Goal: Task Accomplishment & Management: Use online tool/utility

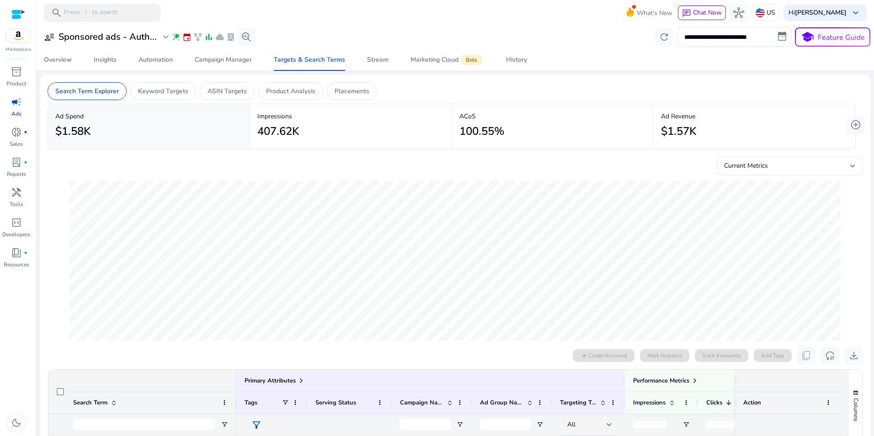
scroll to position [303, 0]
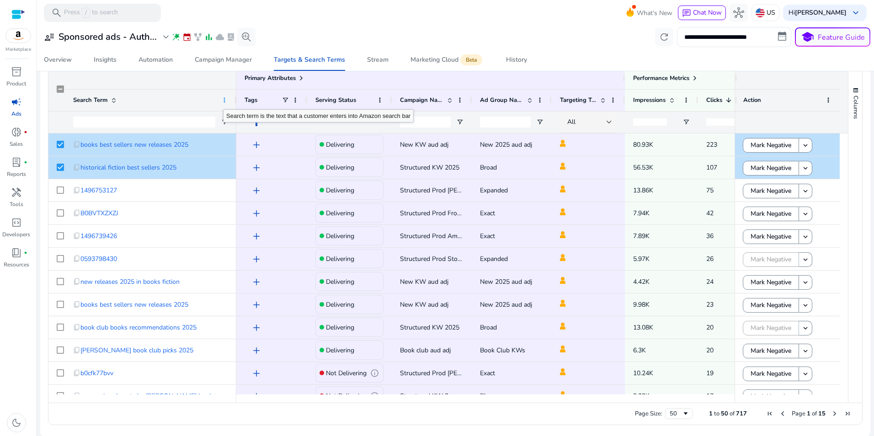
click at [223, 101] on span at bounding box center [224, 99] width 7 height 7
click at [353, 19] on mat-toolbar "search Press / to search What's New chat Chat Now hub US Hi [PERSON_NAME] keybo…" at bounding box center [456, 12] width 838 height 25
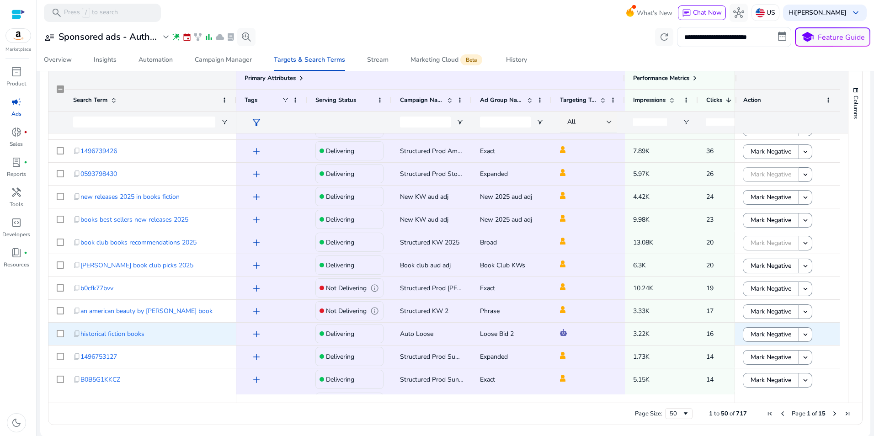
scroll to position [0, 0]
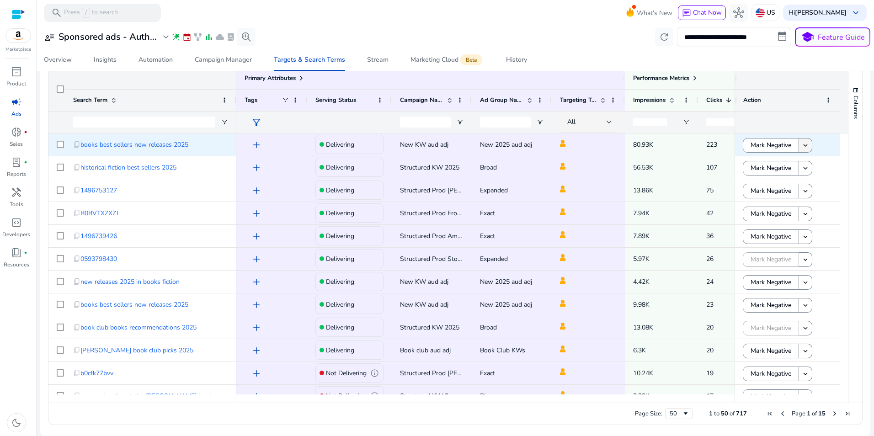
click at [803, 145] on mat-icon "keyboard_arrow_down" at bounding box center [806, 145] width 8 height 8
click at [490, 21] on mat-toolbar "search Press / to search What's New chat Chat Now hub US Hi [PERSON_NAME] keybo…" at bounding box center [456, 12] width 838 height 25
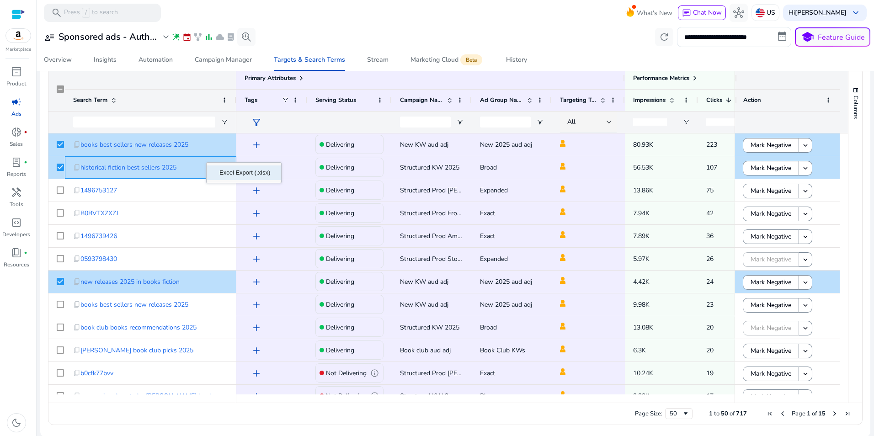
click at [229, 173] on span "Excel Export (.xlsx)" at bounding box center [245, 173] width 62 height 15
click at [229, 180] on span "Excel Export (.xlsx)" at bounding box center [231, 180] width 62 height 15
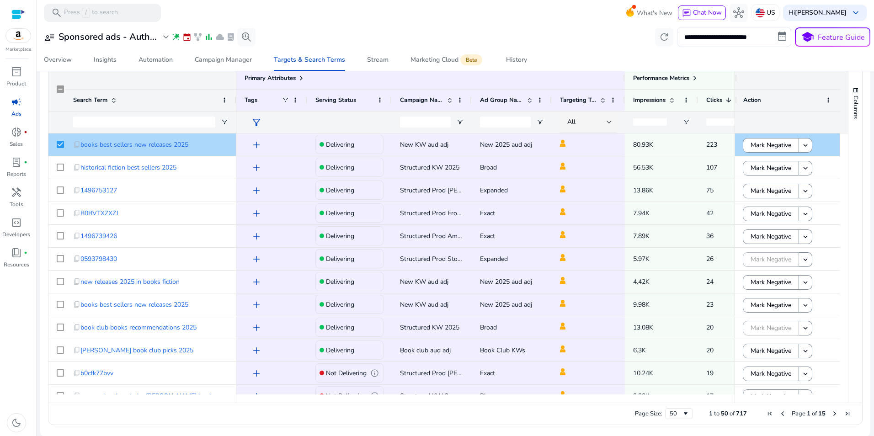
click at [256, 145] on span "add" at bounding box center [256, 144] width 11 height 11
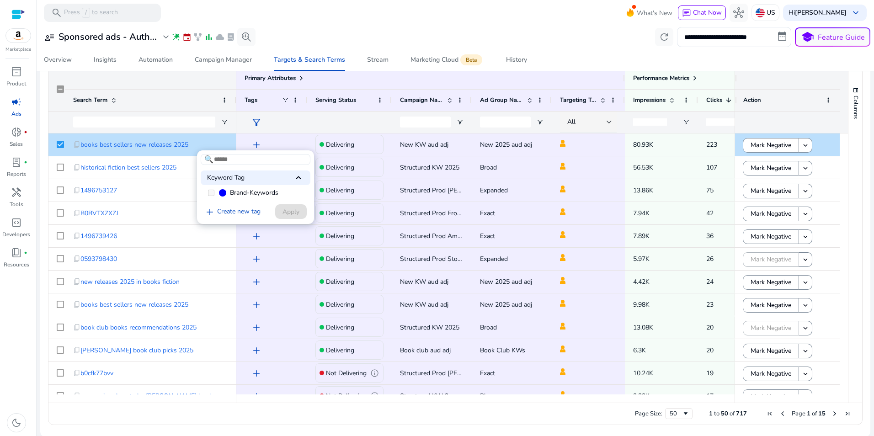
click at [256, 145] on div at bounding box center [437, 218] width 874 height 436
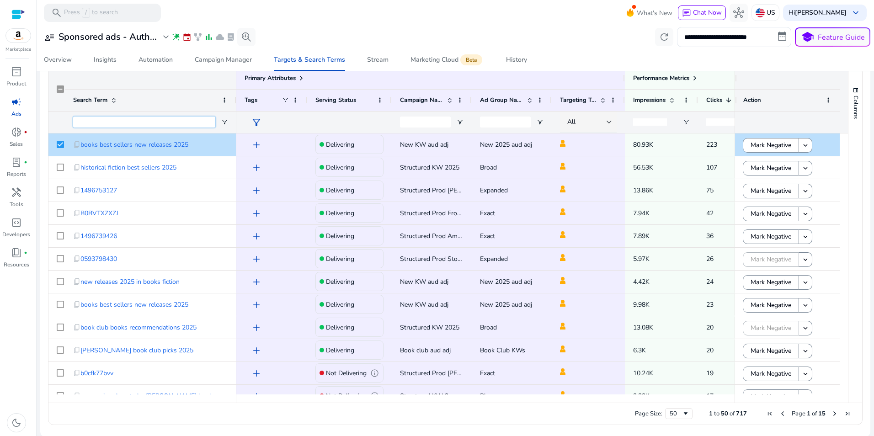
click at [199, 121] on input "Search Term Filter Input" at bounding box center [144, 122] width 142 height 11
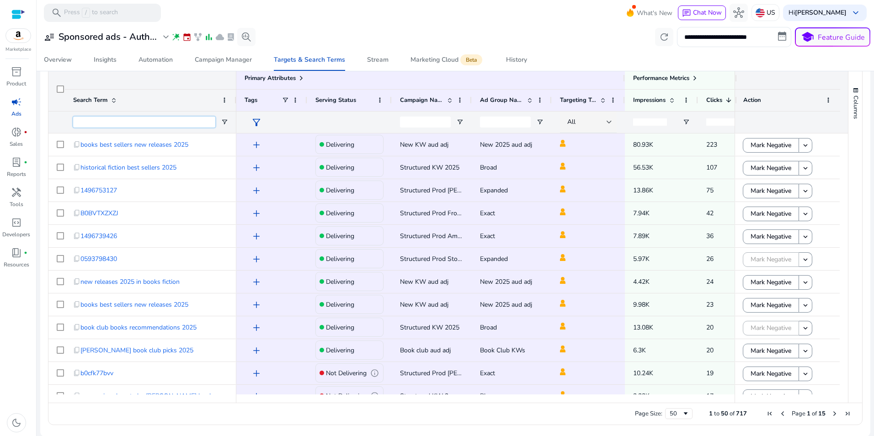
click at [158, 123] on input "Search Term Filter Input" at bounding box center [144, 122] width 142 height 11
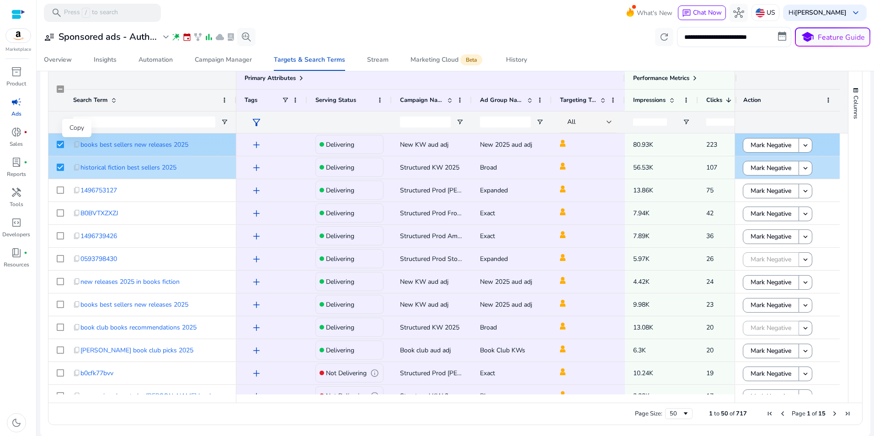
click at [78, 144] on span "content_copy" at bounding box center [76, 144] width 7 height 7
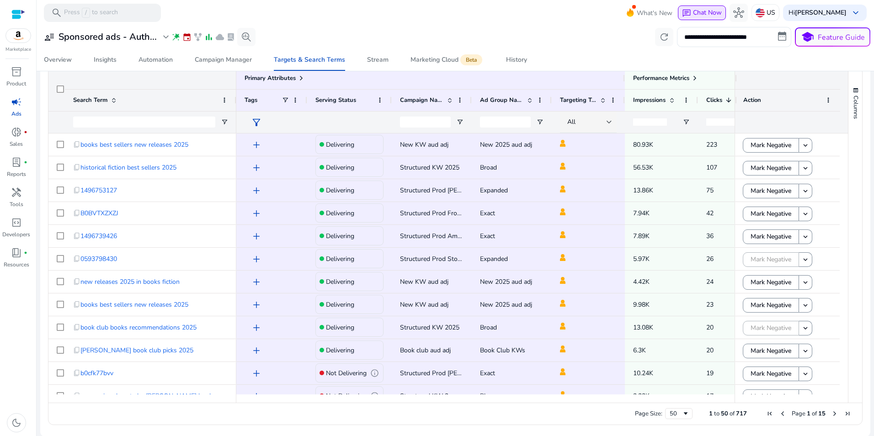
click at [712, 9] on span "Chat Now" at bounding box center [707, 12] width 29 height 9
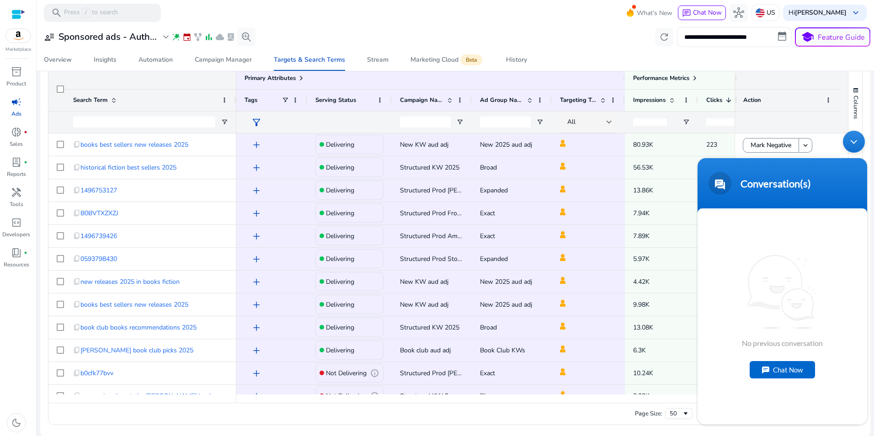
click at [771, 371] on div "Chat Now" at bounding box center [782, 369] width 65 height 17
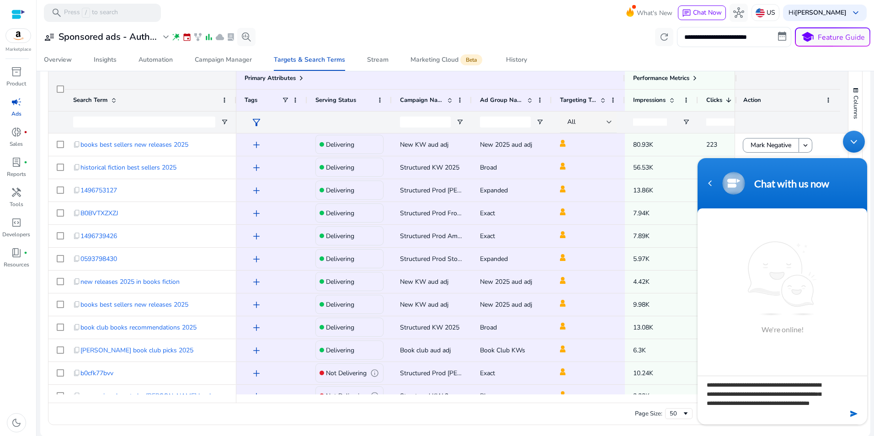
scroll to position [9, 0]
type textarea "**********"
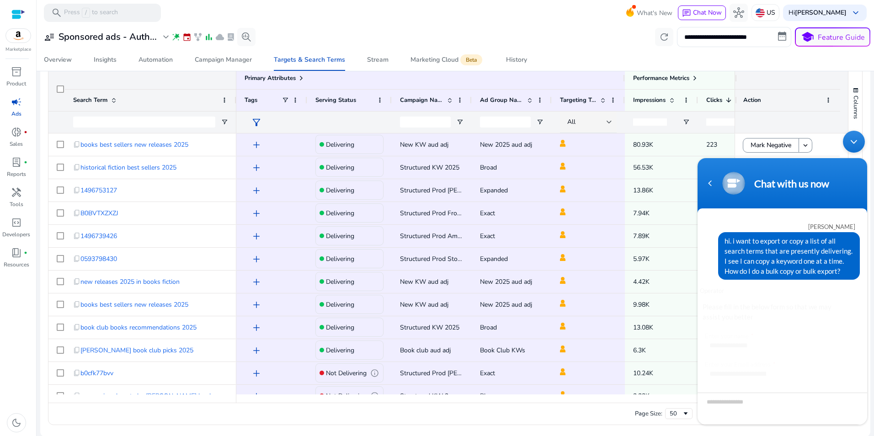
scroll to position [72, 0]
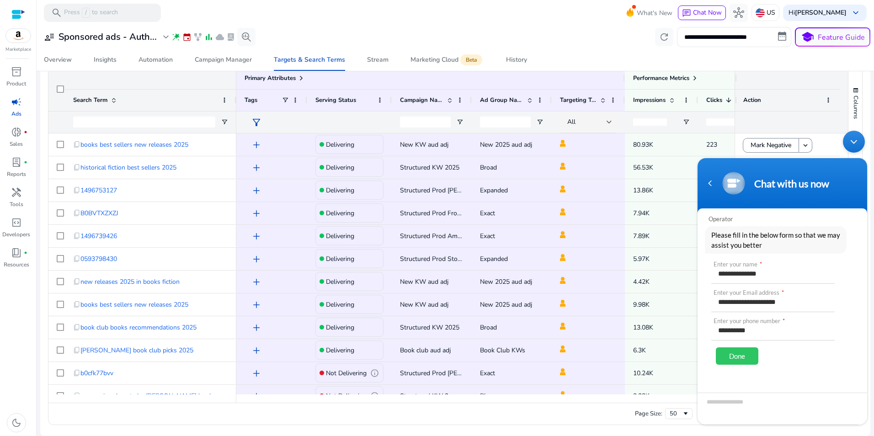
click at [742, 360] on div "Done" at bounding box center [737, 356] width 43 height 17
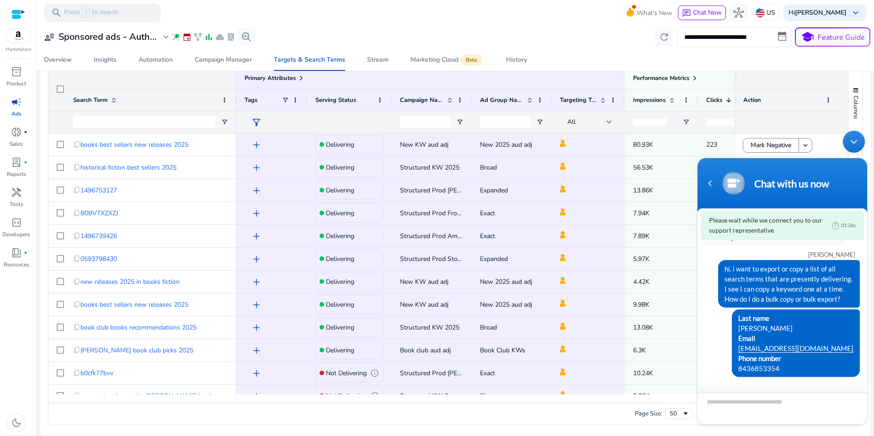
scroll to position [0, 0]
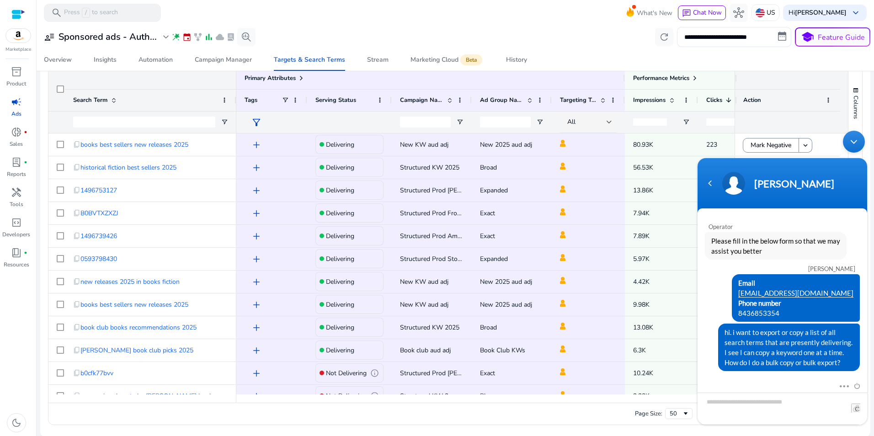
scroll to position [26, 0]
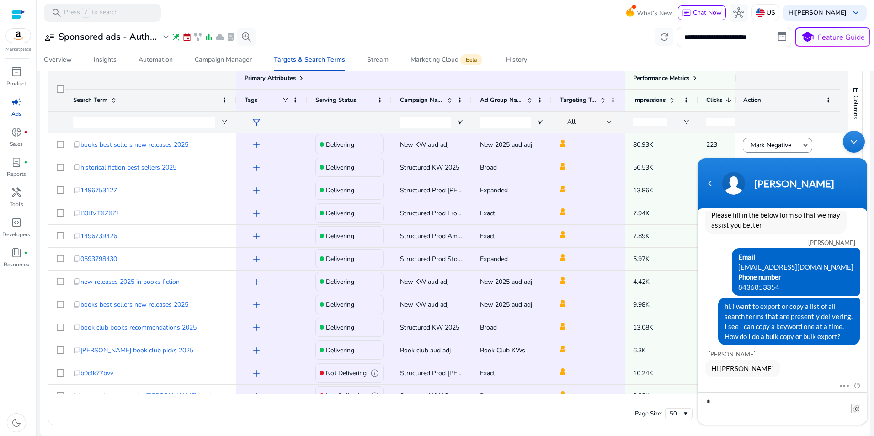
type textarea "**"
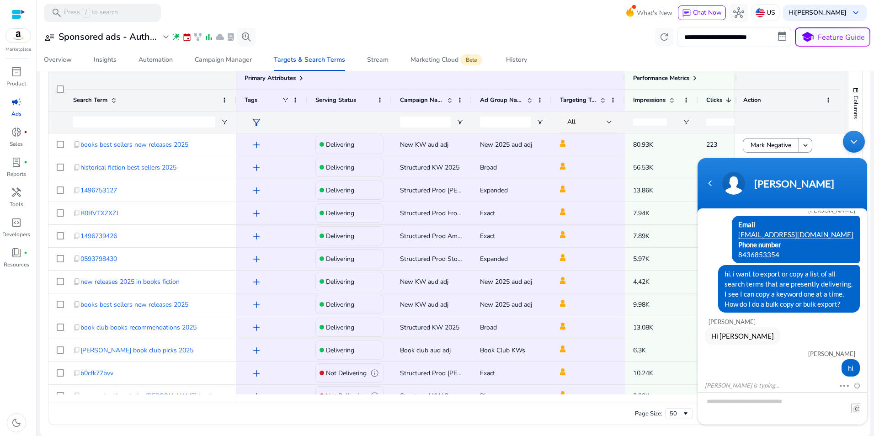
scroll to position [91, 0]
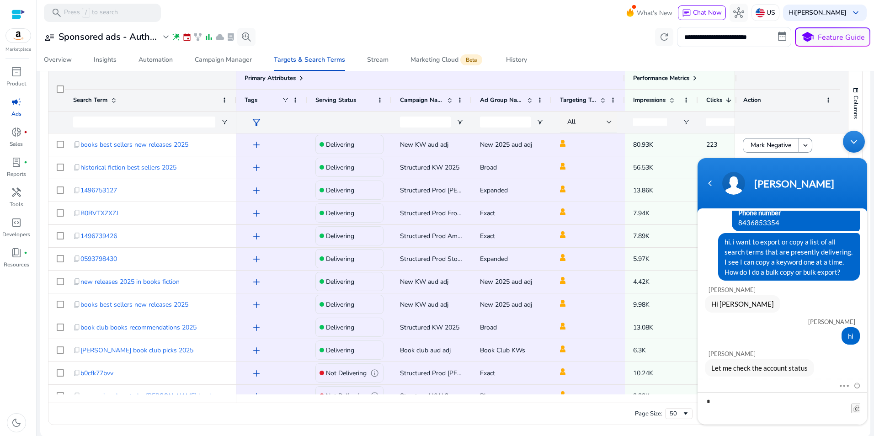
type textarea "**"
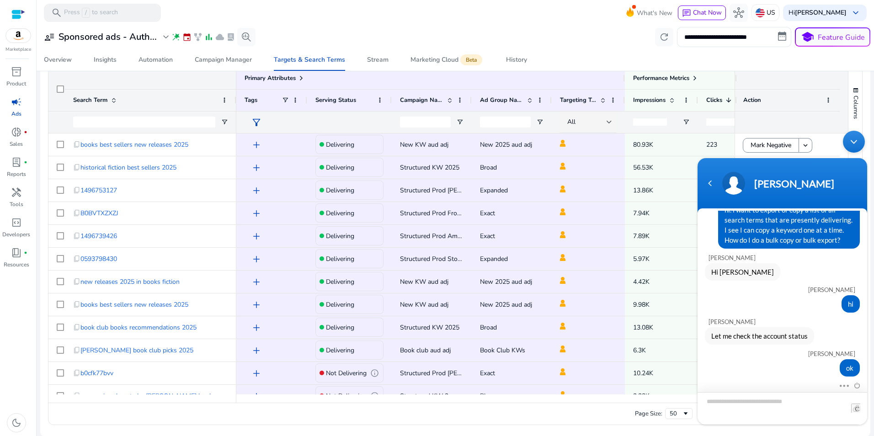
click at [747, 401] on textarea "Type your message and hit 'Enter'" at bounding box center [783, 408] width 170 height 32
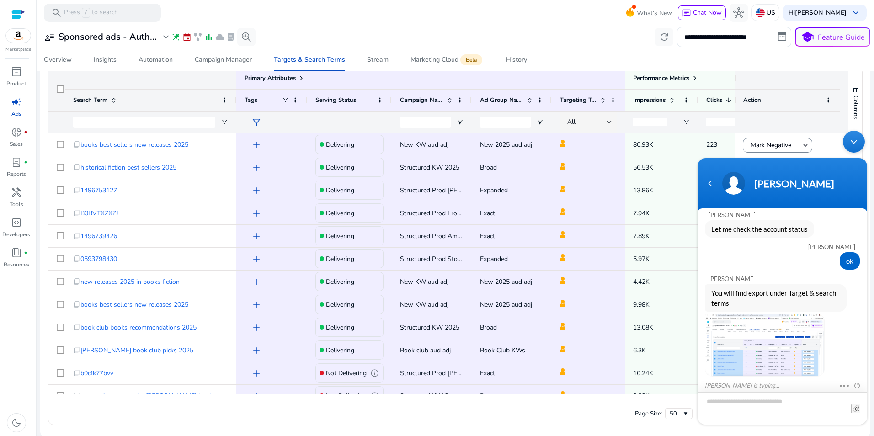
scroll to position [269, 0]
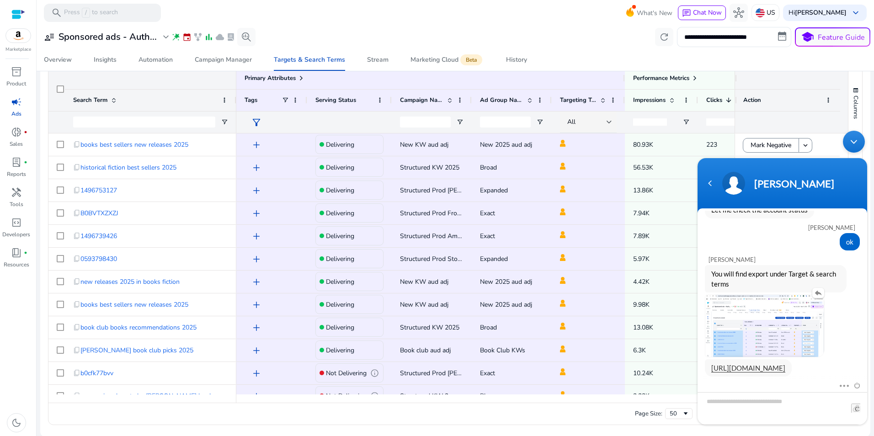
click at [772, 313] on img at bounding box center [765, 326] width 119 height 62
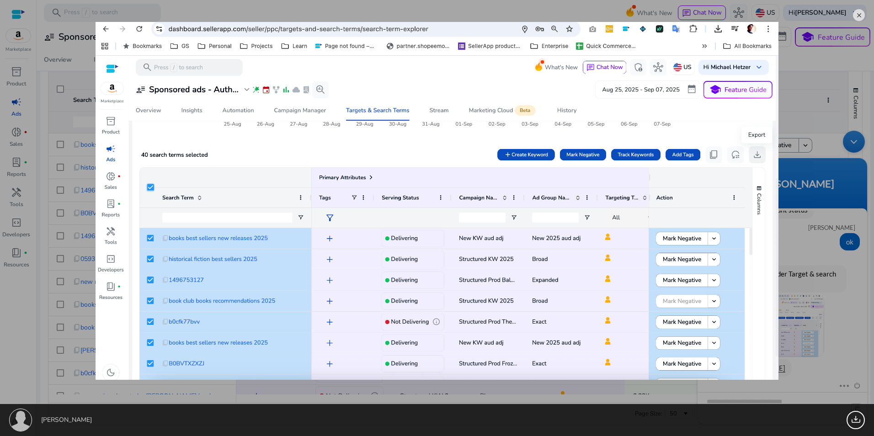
click at [860, 14] on em at bounding box center [859, 15] width 12 height 12
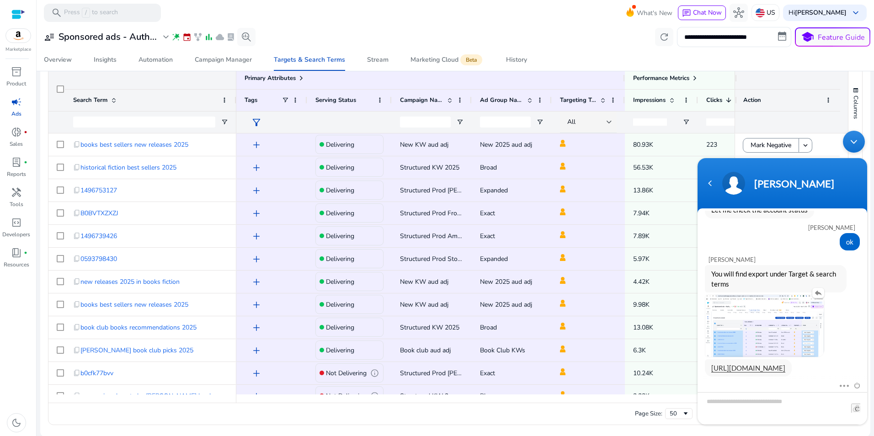
click at [781, 310] on img at bounding box center [765, 326] width 119 height 62
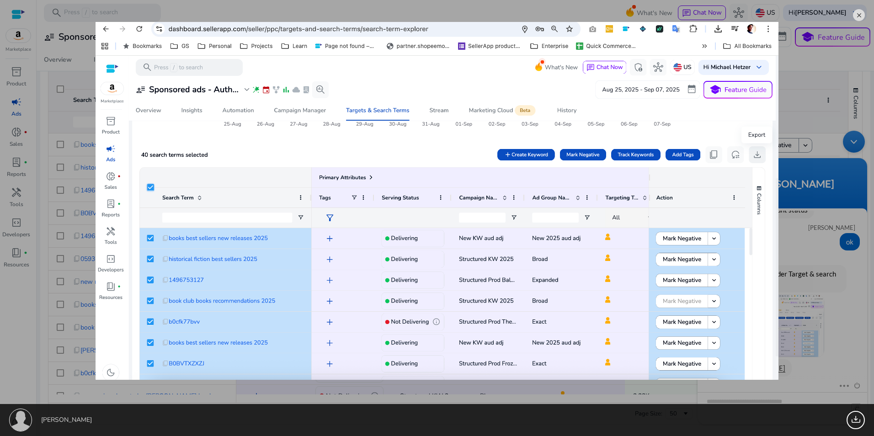
click at [861, 15] on em at bounding box center [859, 15] width 12 height 12
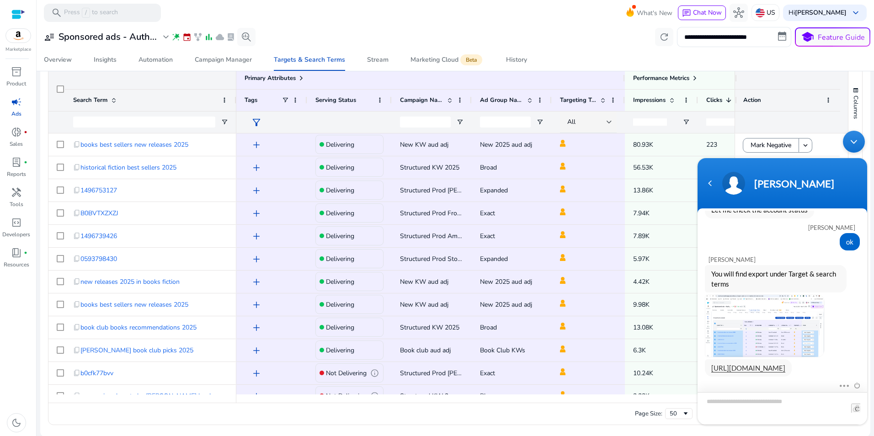
click at [732, 402] on textarea "Type your message and hit 'Enter'" at bounding box center [783, 408] width 170 height 32
type textarea "**********"
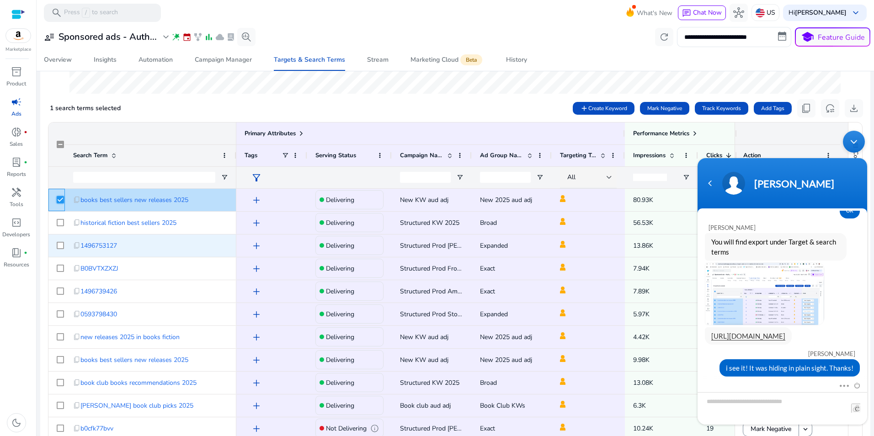
scroll to position [211, 0]
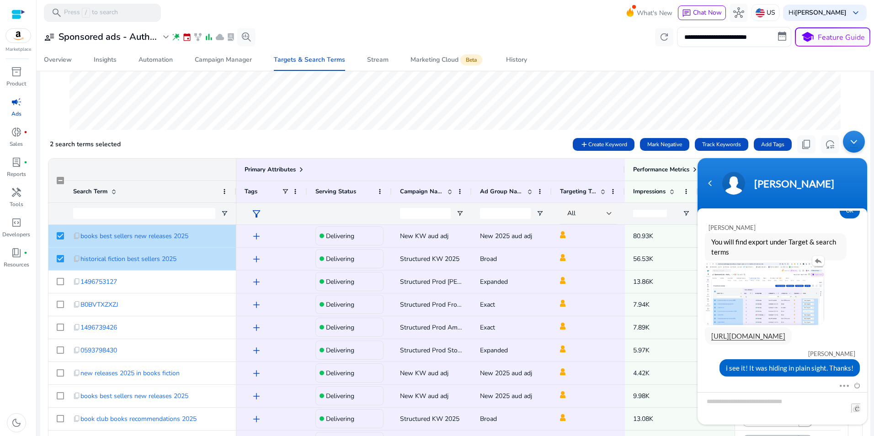
click at [777, 278] on img at bounding box center [765, 294] width 119 height 62
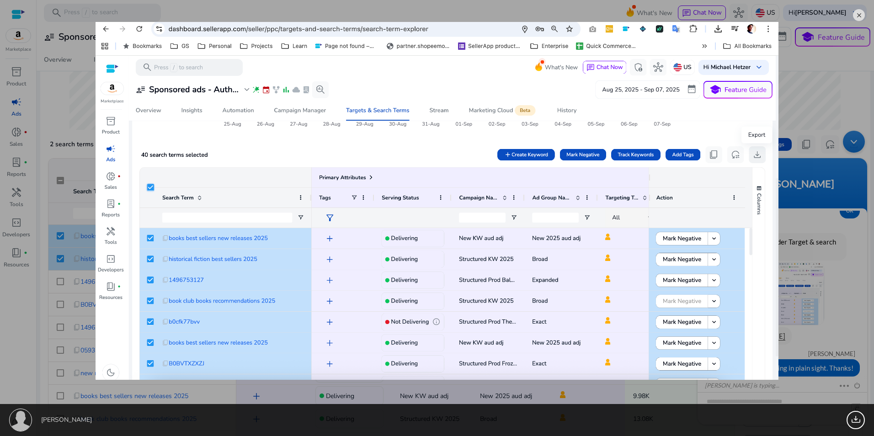
click at [859, 19] on em at bounding box center [859, 15] width 12 height 12
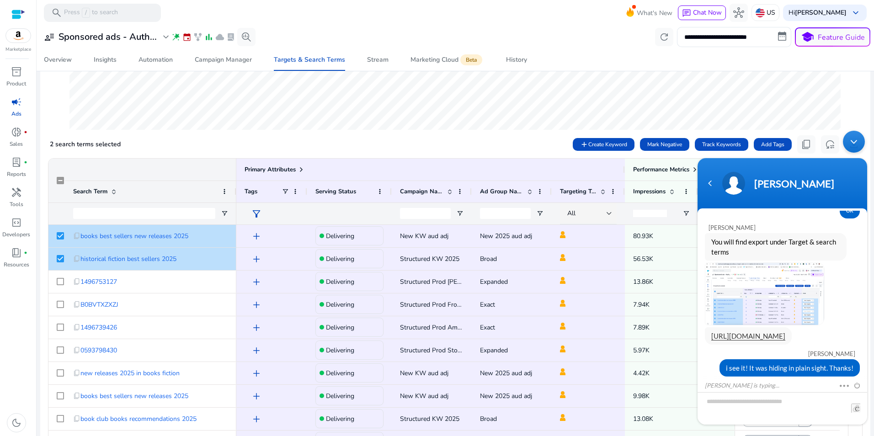
click at [857, 143] on div "Minimize live chat window" at bounding box center [854, 142] width 22 height 22
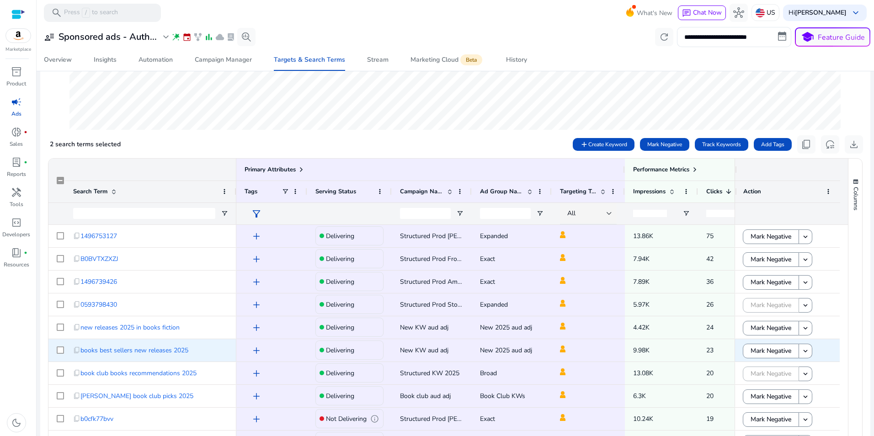
scroll to position [343, 0]
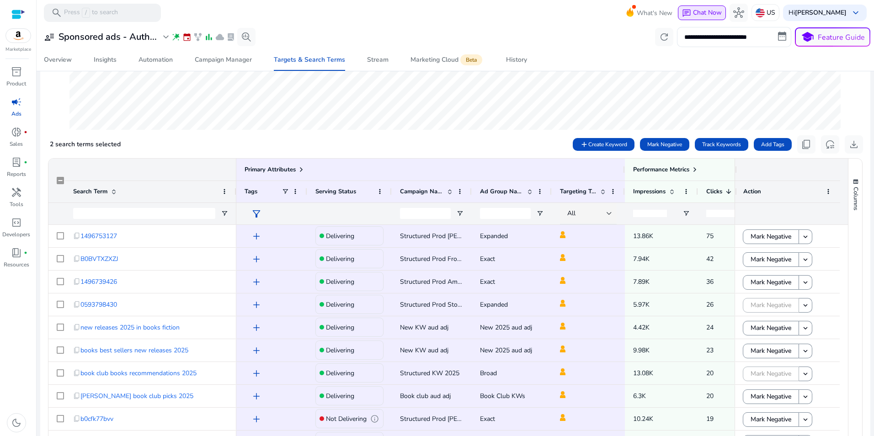
click at [699, 13] on span "Chat Now" at bounding box center [707, 12] width 29 height 9
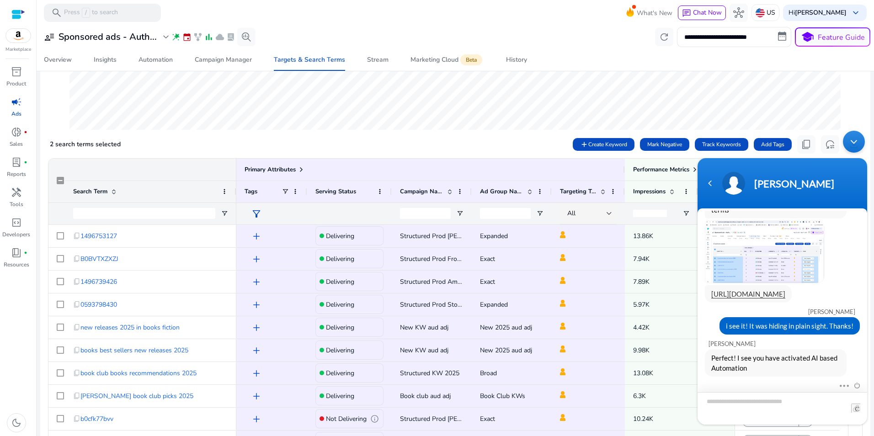
click at [721, 407] on textarea "Type your message and hit 'Enter'" at bounding box center [783, 408] width 170 height 32
type textarea "**********"
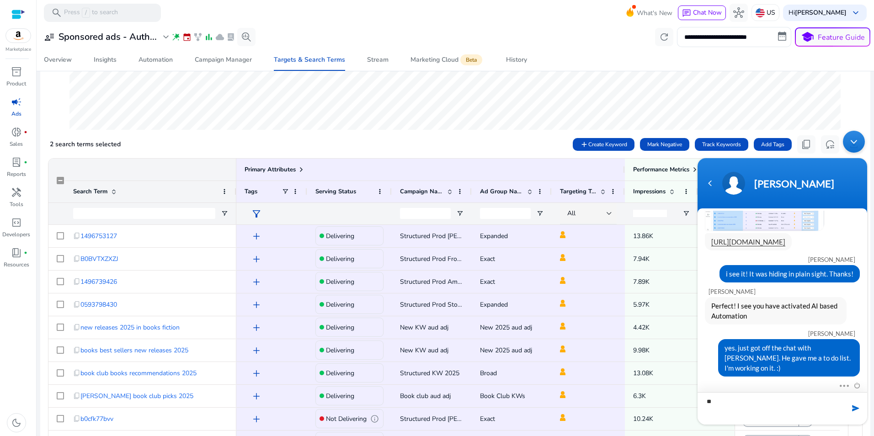
type textarea "*"
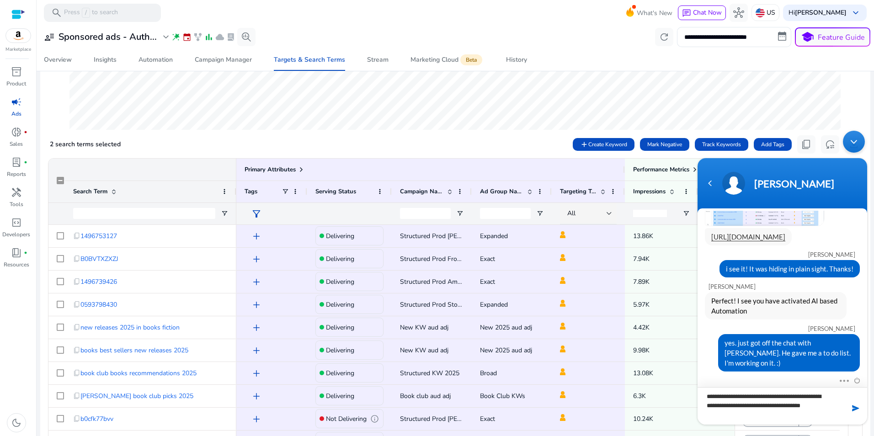
type textarea "**********"
click at [857, 409] on span at bounding box center [855, 408] width 9 height 9
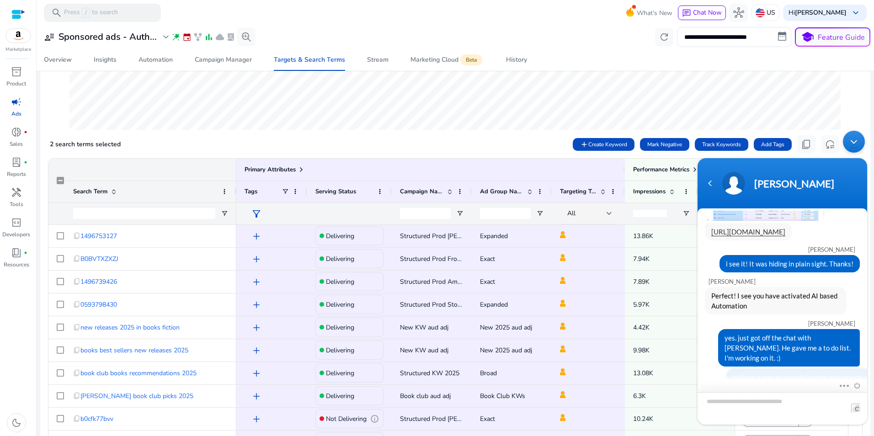
scroll to position [424, 0]
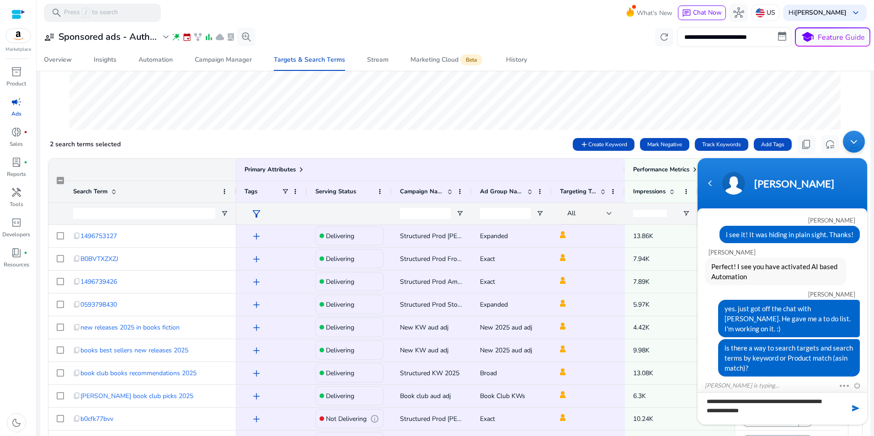
type textarea "**********"
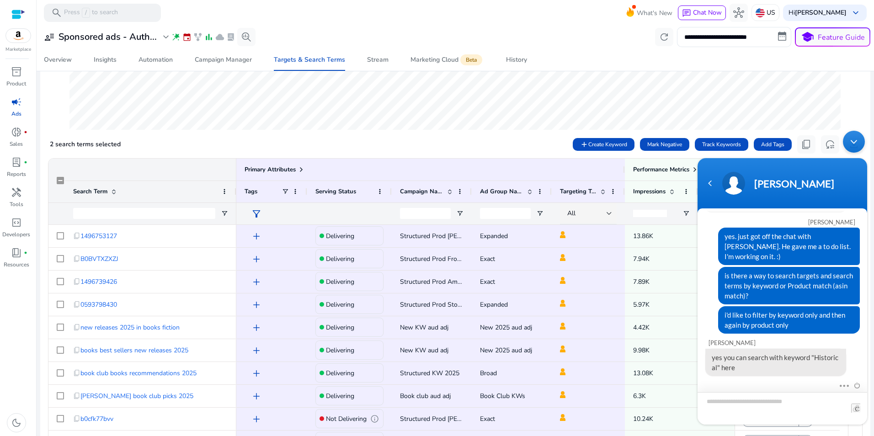
scroll to position [558, 0]
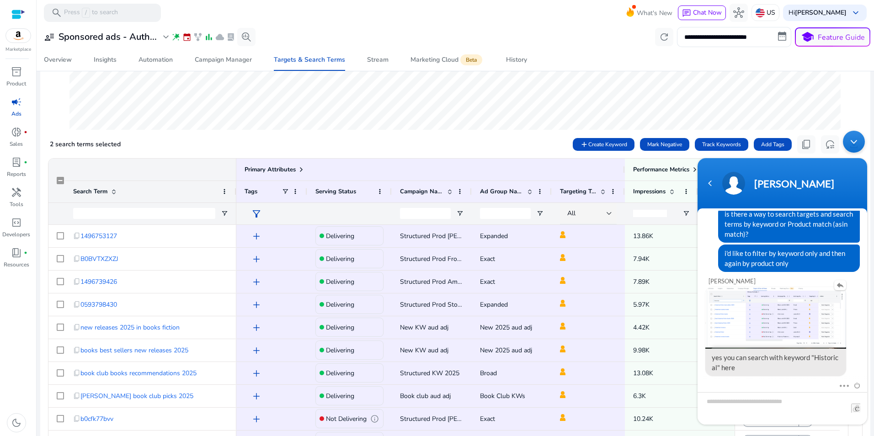
click at [799, 316] on img at bounding box center [776, 317] width 141 height 61
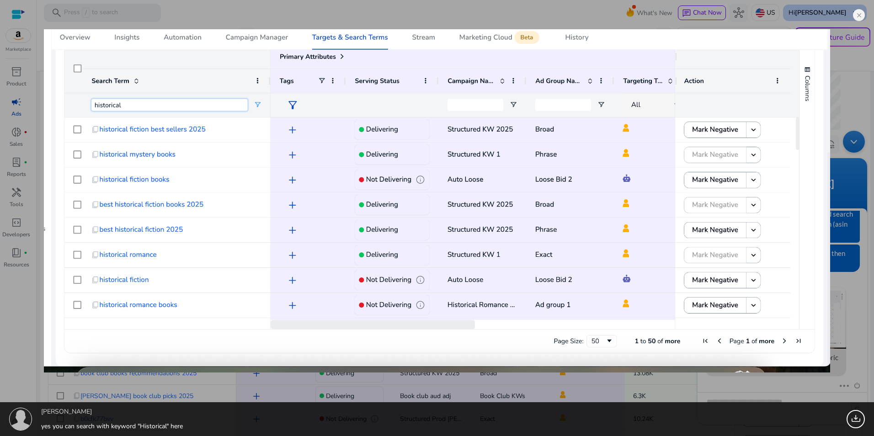
click at [860, 15] on em at bounding box center [859, 15] width 12 height 12
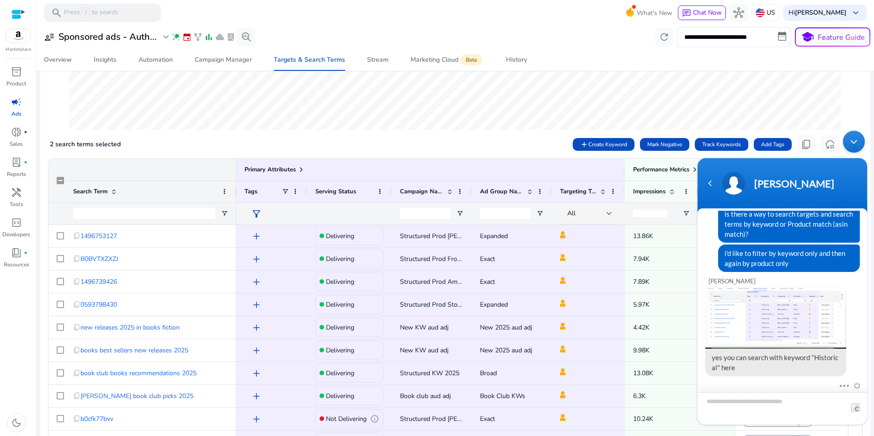
click at [742, 404] on textarea "Type your message and hit 'Enter'" at bounding box center [783, 408] width 170 height 32
type textarea "**********"
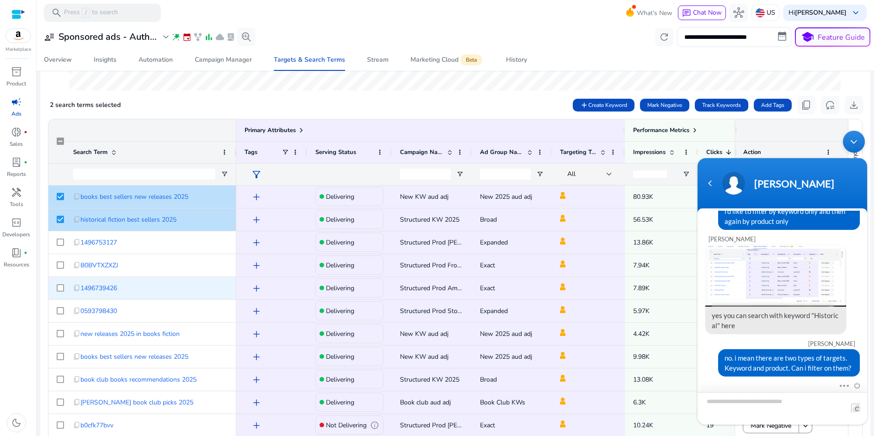
scroll to position [257, 0]
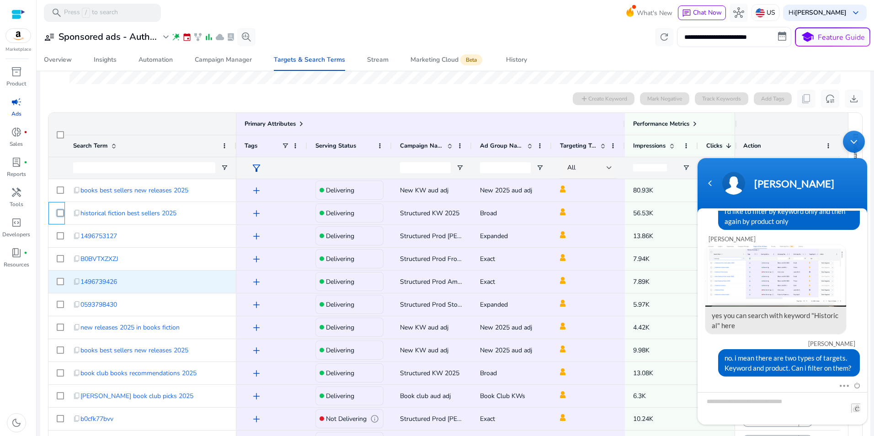
scroll to position [166, 0]
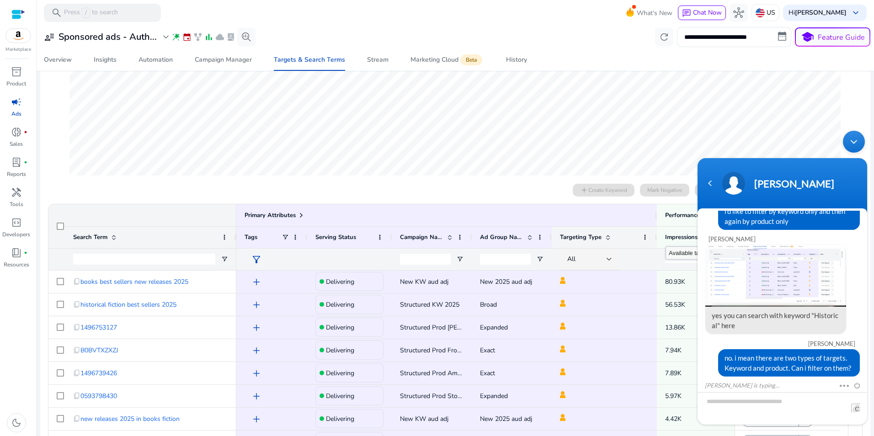
drag, startPoint x: 624, startPoint y: 238, endPoint x: 656, endPoint y: 244, distance: 32.5
click at [656, 244] on div at bounding box center [657, 237] width 4 height 21
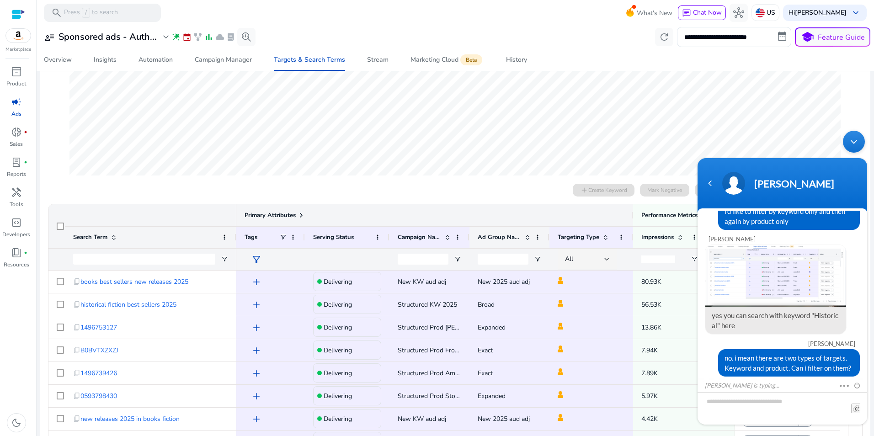
drag, startPoint x: 656, startPoint y: 205, endPoint x: 538, endPoint y: 227, distance: 120.5
click at [538, 227] on div "Primary Attributes Performance Metrics Derived Metrics Serving Status Campaign …" at bounding box center [611, 237] width 751 height 66
click at [292, 241] on span at bounding box center [292, 237] width 7 height 7
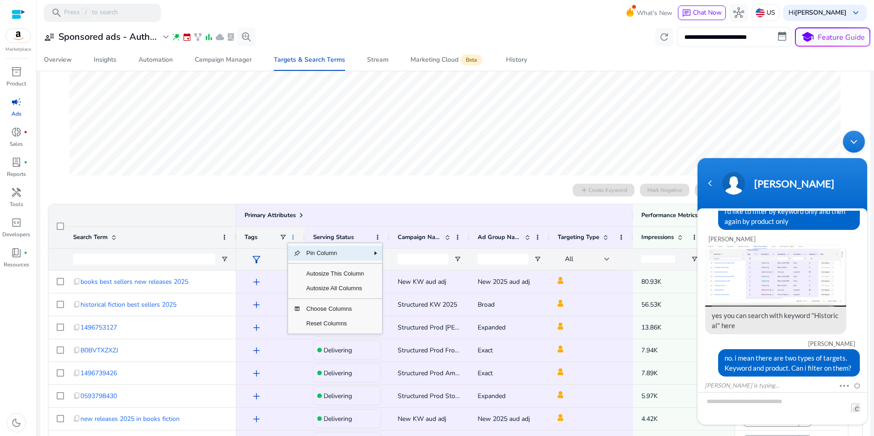
click at [292, 241] on span at bounding box center [292, 237] width 7 height 7
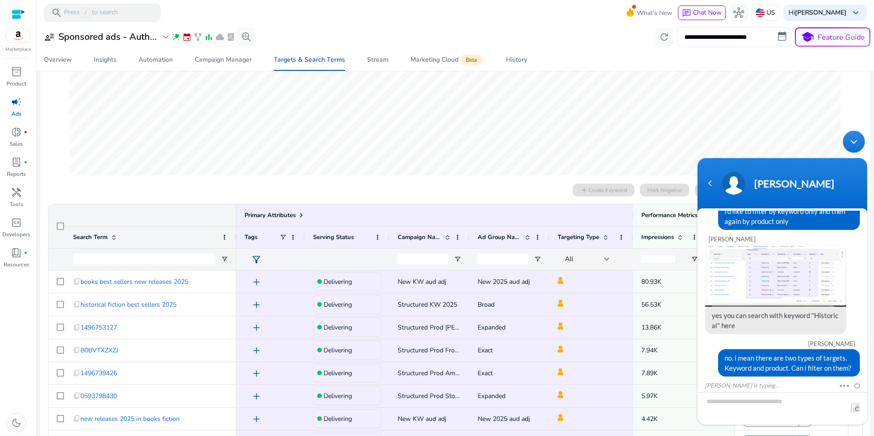
click at [371, 182] on div "0 search terms selected add Create Keyword Mark Negative Track Keywords Add Tag…" at bounding box center [456, 190] width 816 height 18
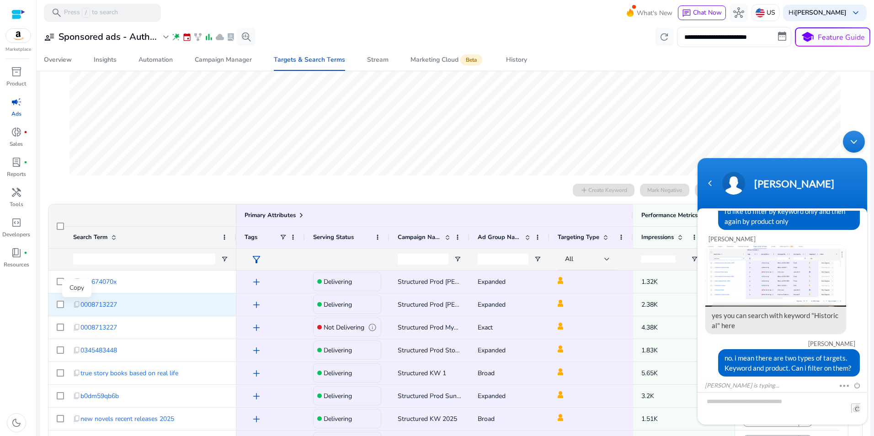
scroll to position [642, 0]
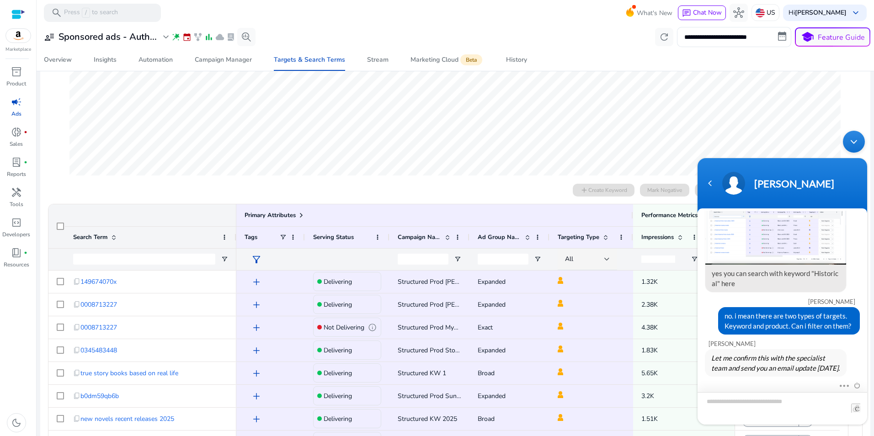
click at [750, 408] on textarea "Type your message and hit 'Enter'" at bounding box center [783, 408] width 170 height 32
type textarea "**"
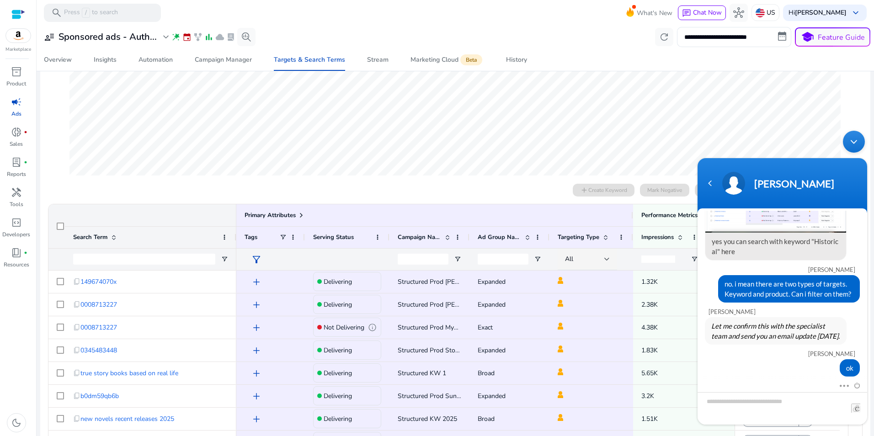
click at [857, 140] on div "Minimize live chat window" at bounding box center [854, 142] width 22 height 22
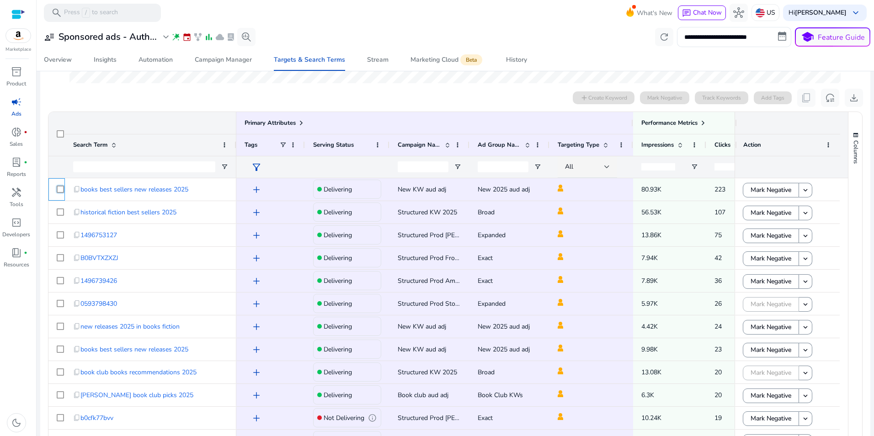
scroll to position [304, 0]
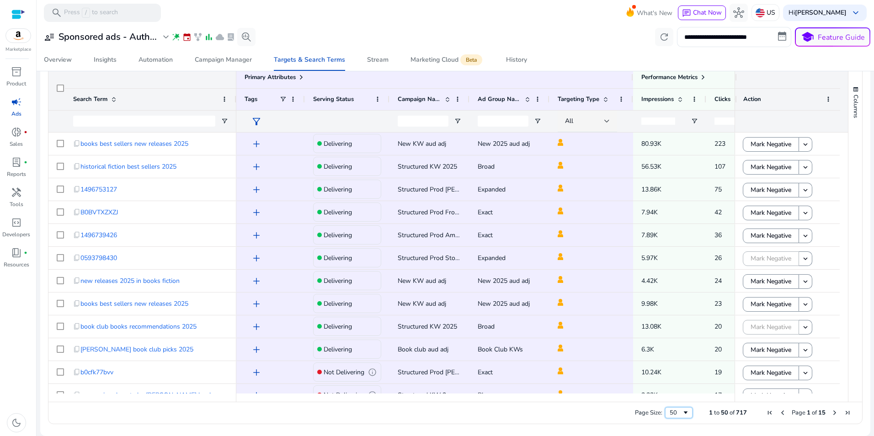
click at [682, 412] on span "Page Size" at bounding box center [685, 412] width 7 height 7
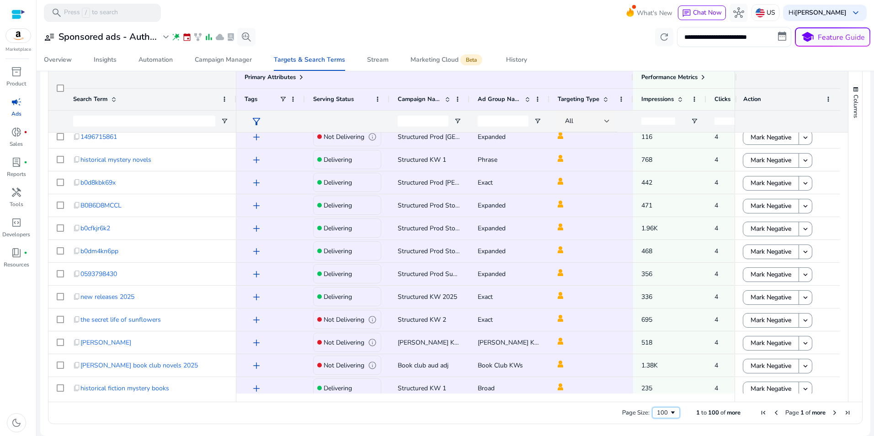
scroll to position [2005, 0]
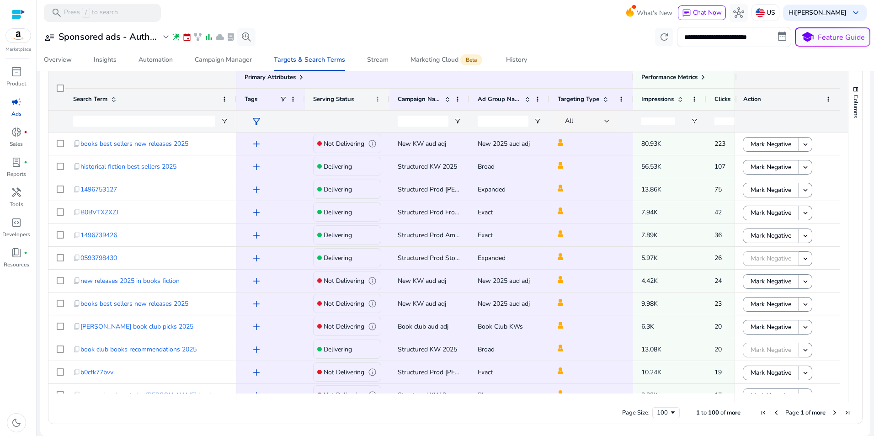
click at [377, 98] on span at bounding box center [377, 99] width 7 height 7
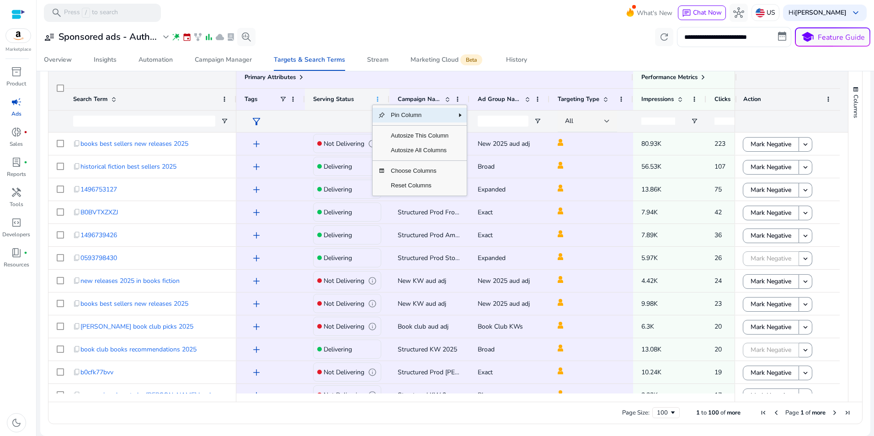
click at [377, 98] on span at bounding box center [377, 99] width 7 height 7
click at [391, 19] on mat-toolbar "search Press / to search What's New chat Chat Now hub US Hi Michael Hetzer keyb…" at bounding box center [456, 12] width 838 height 25
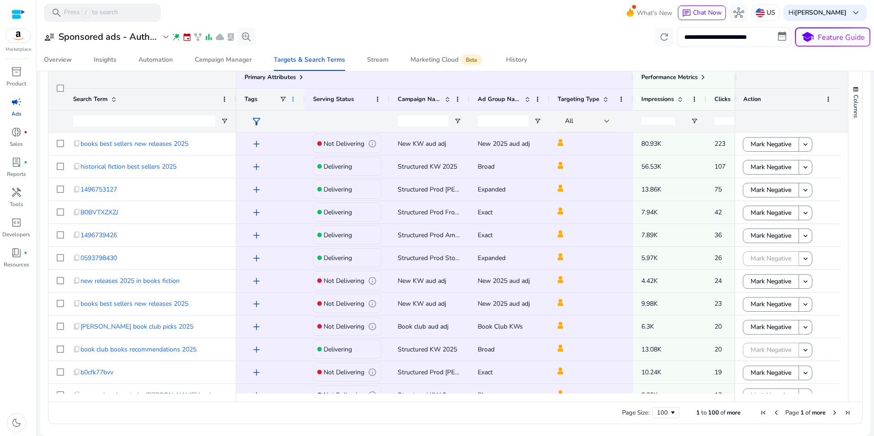
click at [292, 100] on span at bounding box center [292, 99] width 7 height 7
click at [390, 30] on div "**********" at bounding box center [455, 37] width 830 height 20
click at [332, 99] on span "Serving Status" at bounding box center [333, 99] width 41 height 8
click at [378, 98] on span at bounding box center [377, 99] width 7 height 7
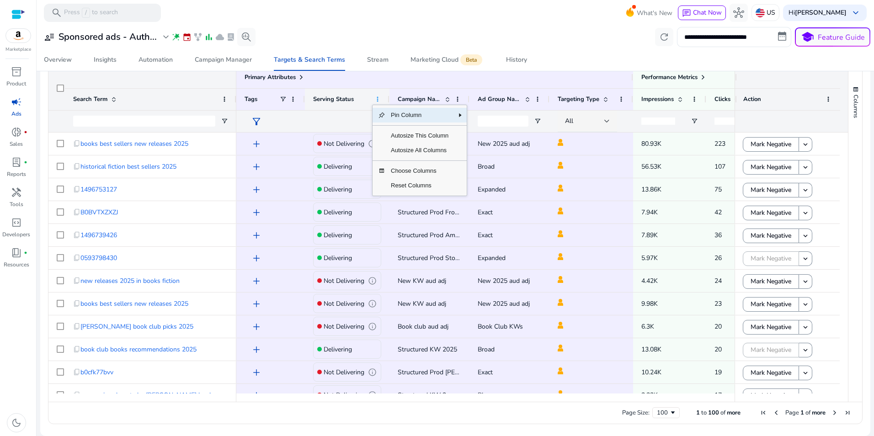
click at [378, 98] on span at bounding box center [377, 99] width 7 height 7
click at [326, 98] on span "Serving Status" at bounding box center [333, 99] width 41 height 8
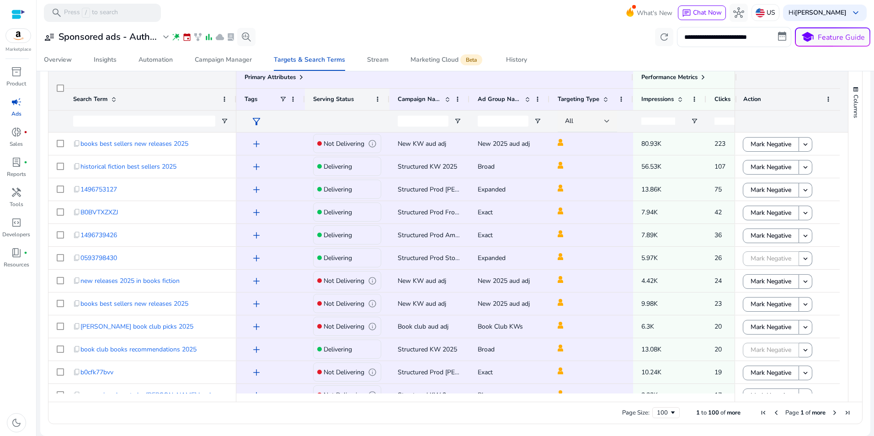
click at [326, 98] on span "Serving Status" at bounding box center [333, 99] width 41 height 8
click at [412, 121] on input "Campaign Name Filter Input" at bounding box center [423, 121] width 51 height 11
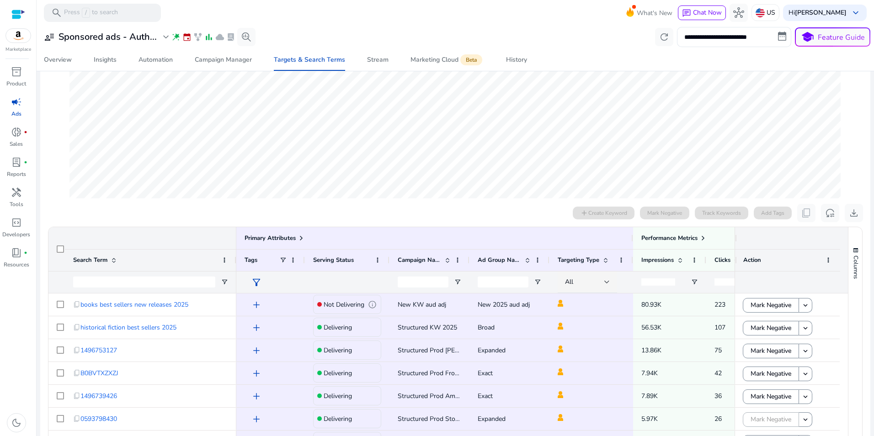
scroll to position [166, 0]
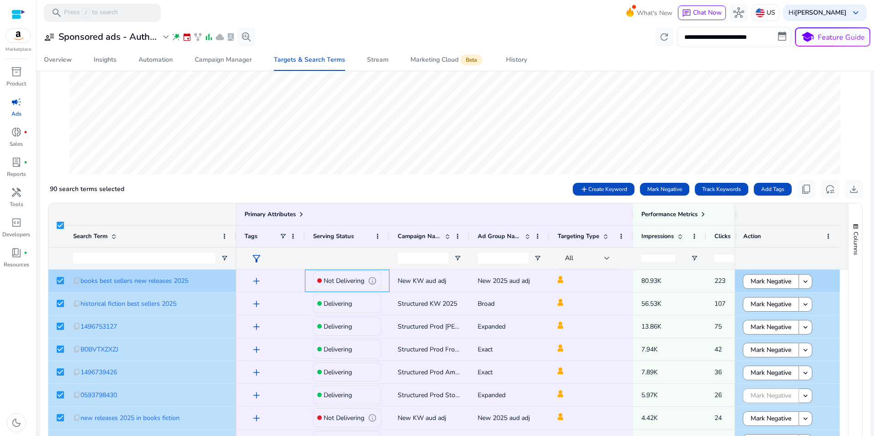
click at [343, 279] on p "Not Delivering" at bounding box center [344, 281] width 41 height 19
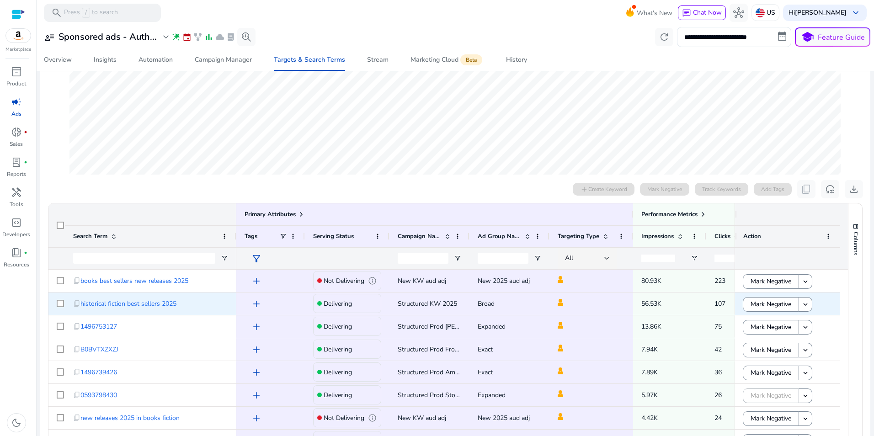
click at [334, 304] on p "Delivering" at bounding box center [338, 303] width 28 height 19
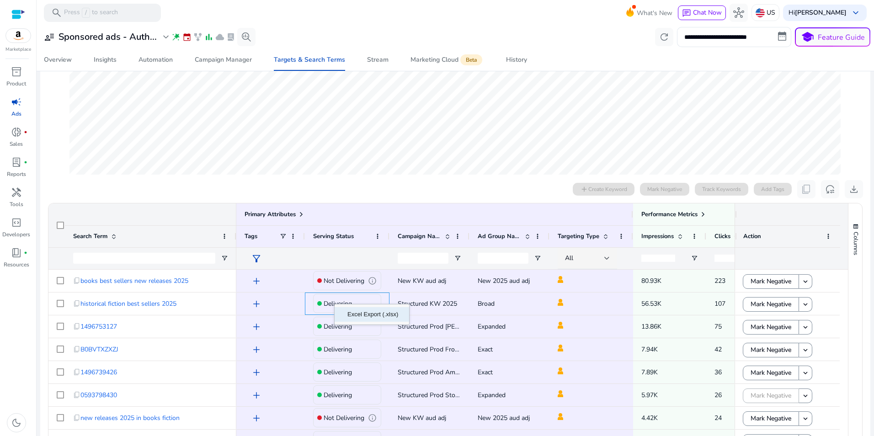
click at [229, 186] on div "0 search terms selected add Create Keyword Mark Negative Track Keywords Add Tag…" at bounding box center [456, 189] width 816 height 18
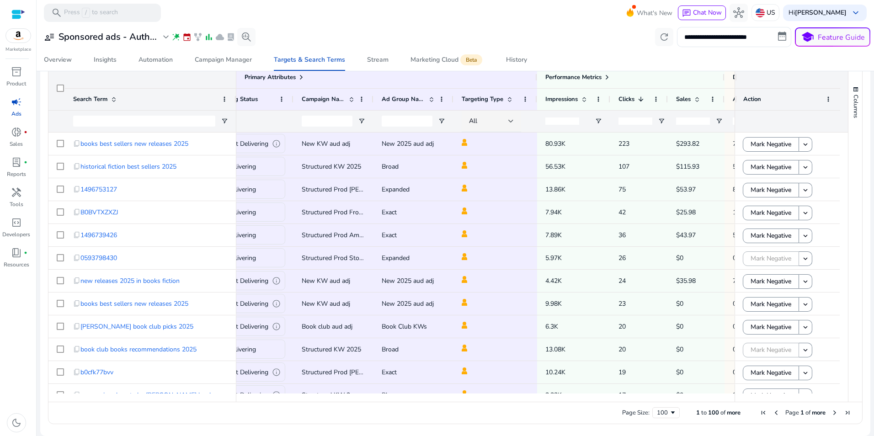
scroll to position [0, 0]
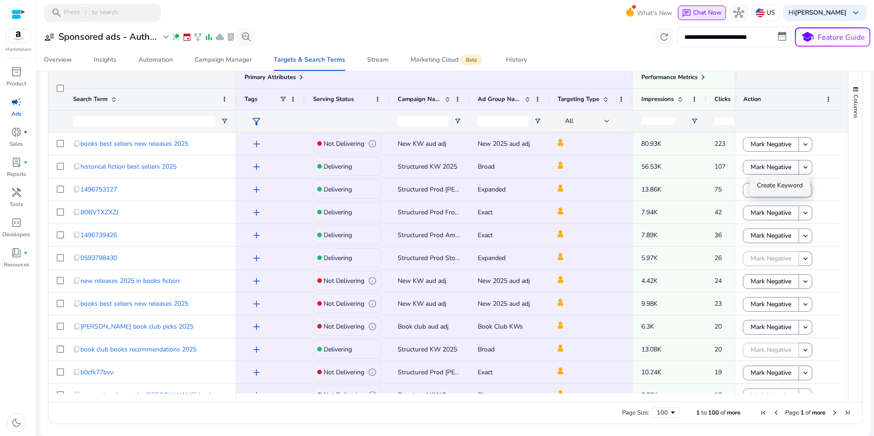
click at [713, 11] on span "Chat Now" at bounding box center [707, 12] width 29 height 9
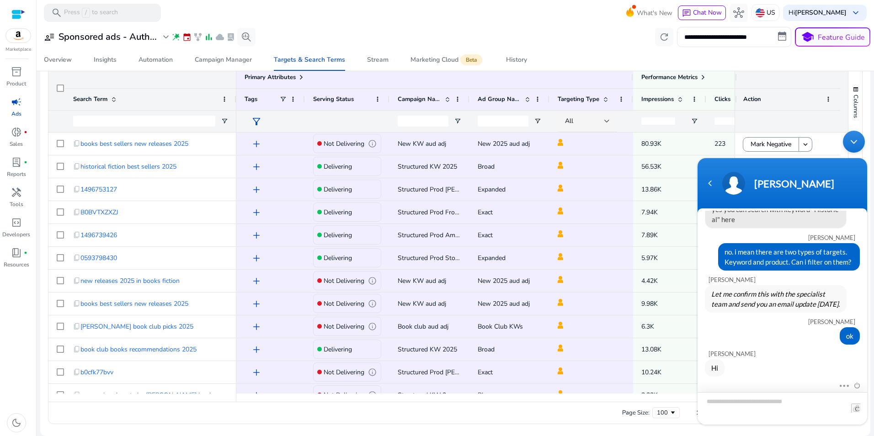
click at [747, 402] on textarea "Type your message and hit 'Enter'" at bounding box center [783, 408] width 170 height 32
type textarea "**"
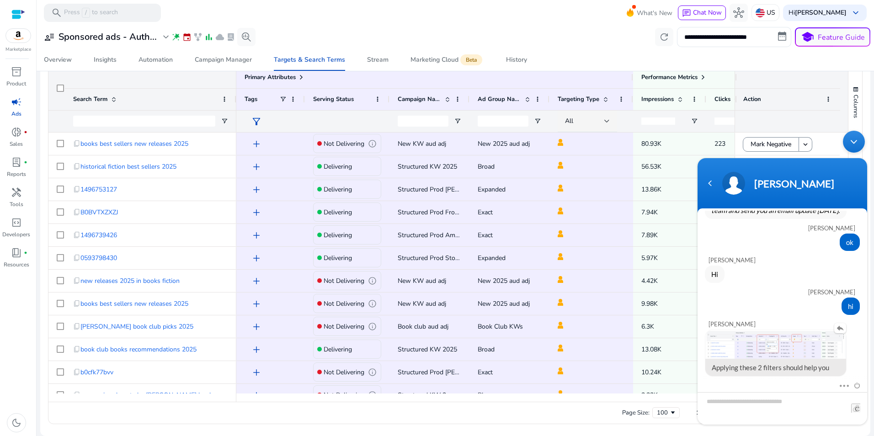
click at [774, 352] on img at bounding box center [776, 344] width 141 height 29
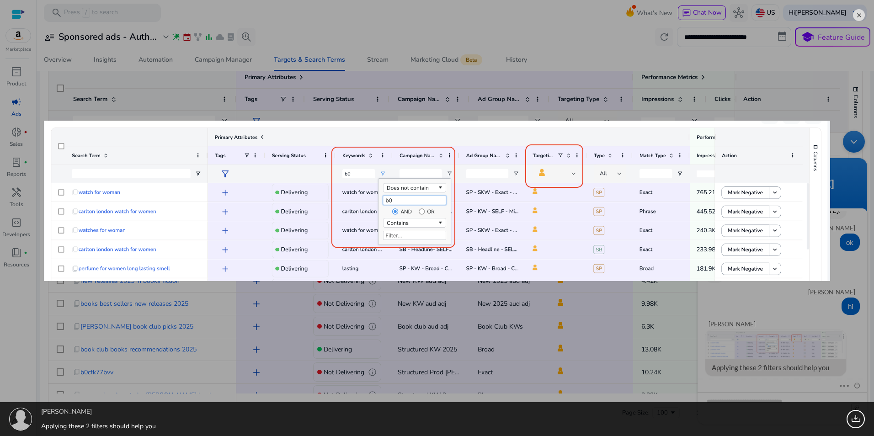
click at [861, 16] on em at bounding box center [859, 15] width 12 height 12
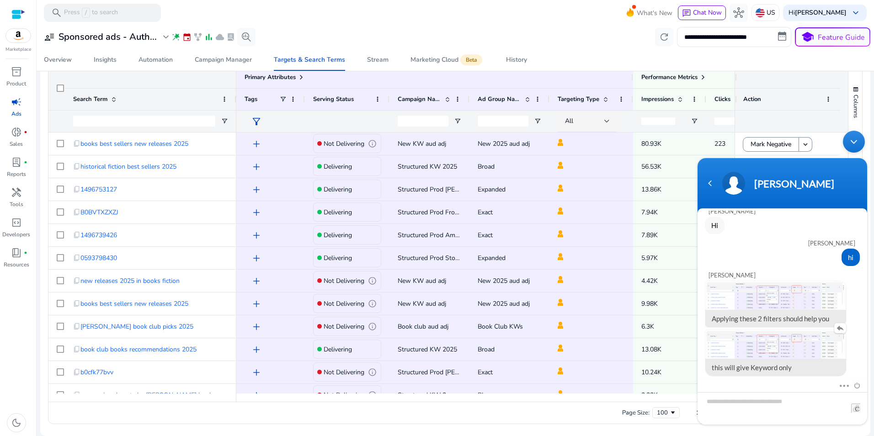
click at [777, 350] on img at bounding box center [776, 344] width 141 height 29
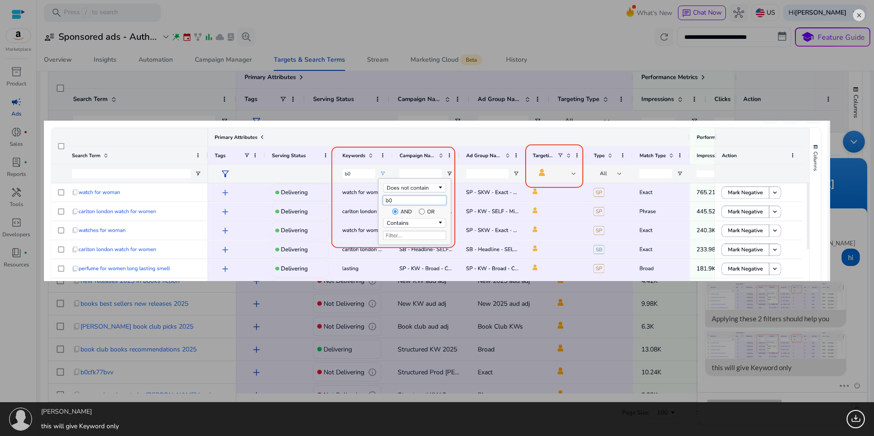
click at [857, 15] on em at bounding box center [859, 15] width 12 height 12
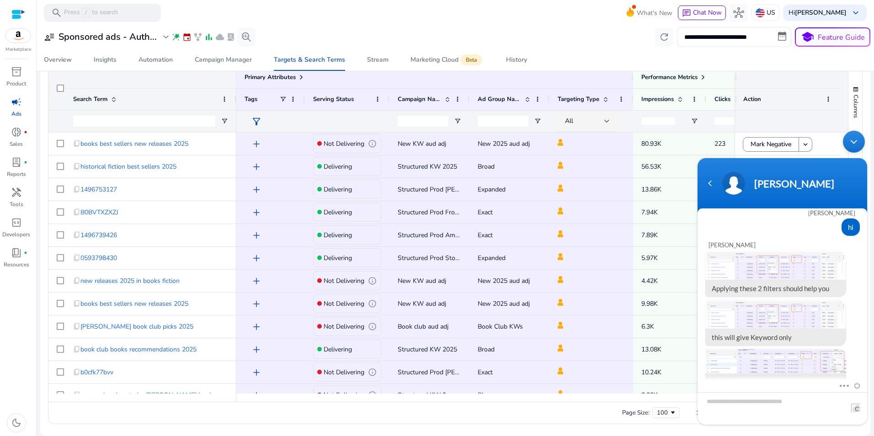
scroll to position [894, 0]
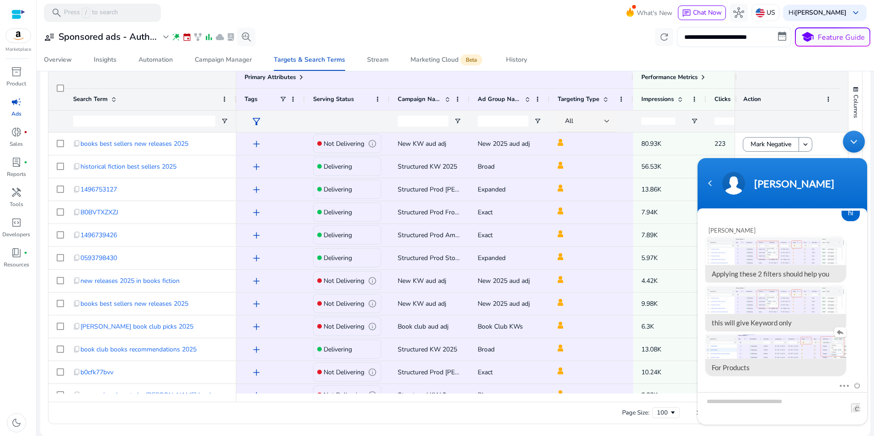
click at [755, 352] on img at bounding box center [776, 346] width 141 height 25
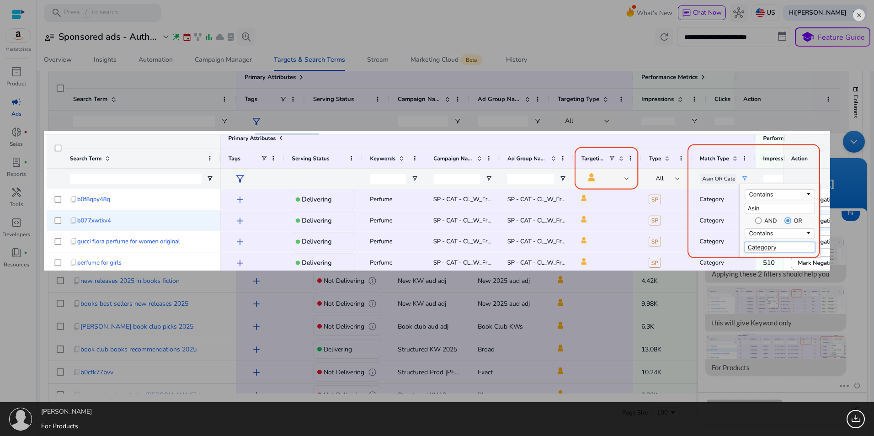
click at [861, 14] on em at bounding box center [859, 15] width 12 height 12
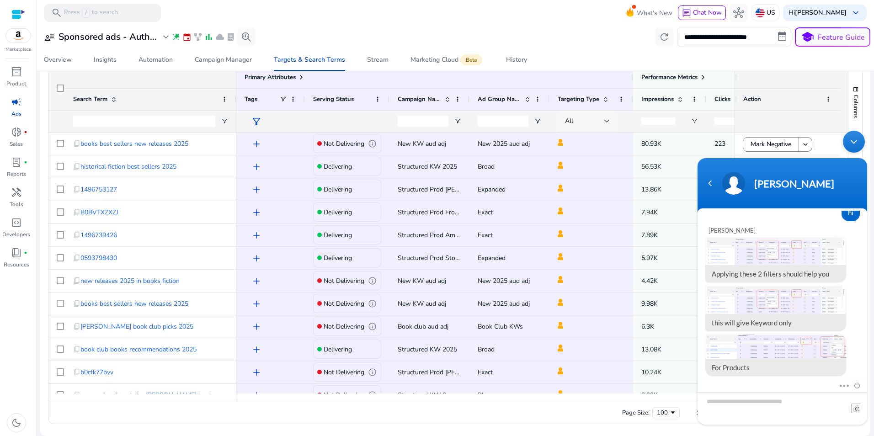
click at [607, 123] on div at bounding box center [607, 121] width 5 height 11
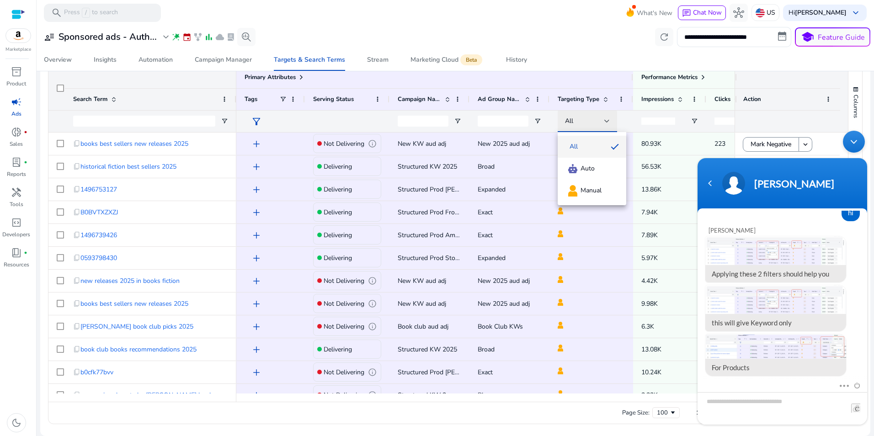
click at [607, 123] on div at bounding box center [437, 218] width 874 height 436
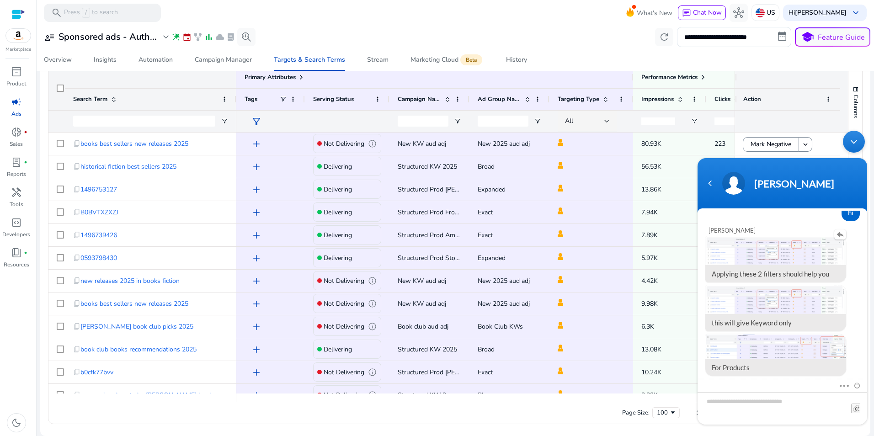
click at [760, 259] on img at bounding box center [776, 250] width 141 height 29
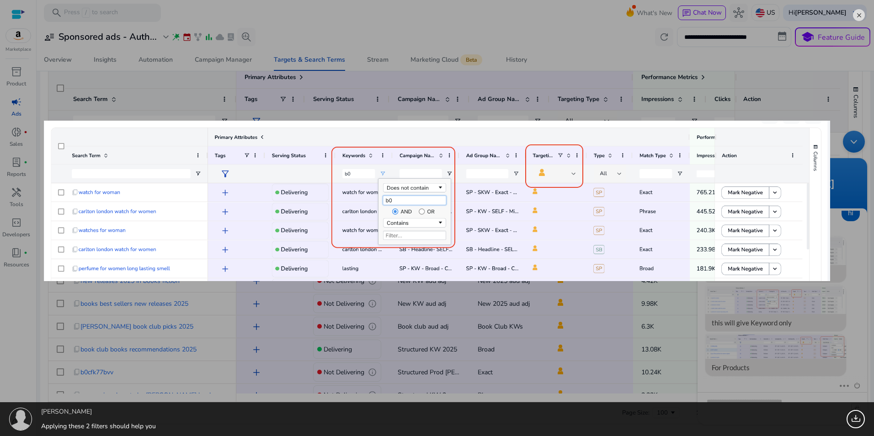
click at [862, 15] on em at bounding box center [859, 15] width 12 height 12
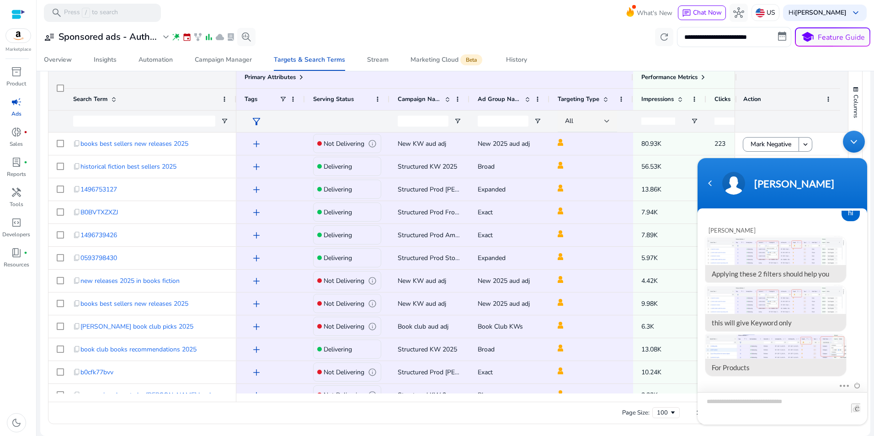
click at [740, 407] on textarea "Type your message and hit 'Enter'" at bounding box center [783, 408] width 170 height 32
click at [851, 142] on div "Minimize live chat window" at bounding box center [854, 142] width 22 height 22
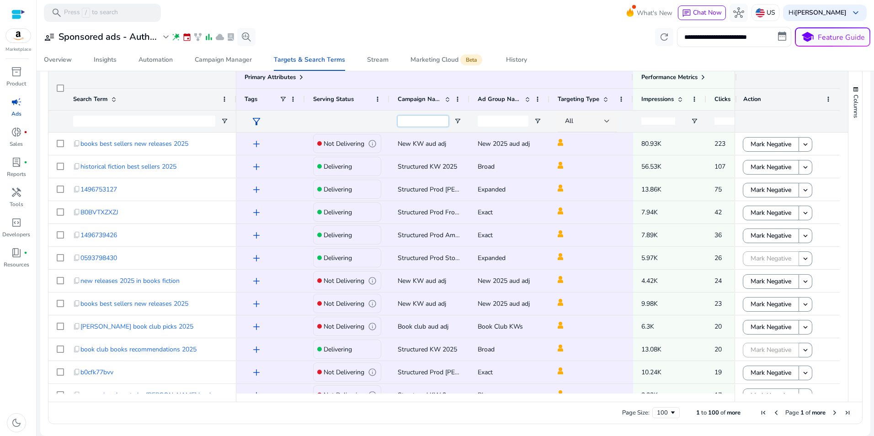
click at [419, 122] on input "Campaign Name Filter Input" at bounding box center [423, 121] width 51 height 11
click at [459, 122] on span "Open Filter Menu" at bounding box center [457, 121] width 7 height 7
click at [515, 136] on div "Contains" at bounding box center [491, 138] width 56 height 7
click at [503, 155] on input "Filter Value" at bounding box center [493, 153] width 71 height 11
type input "****"
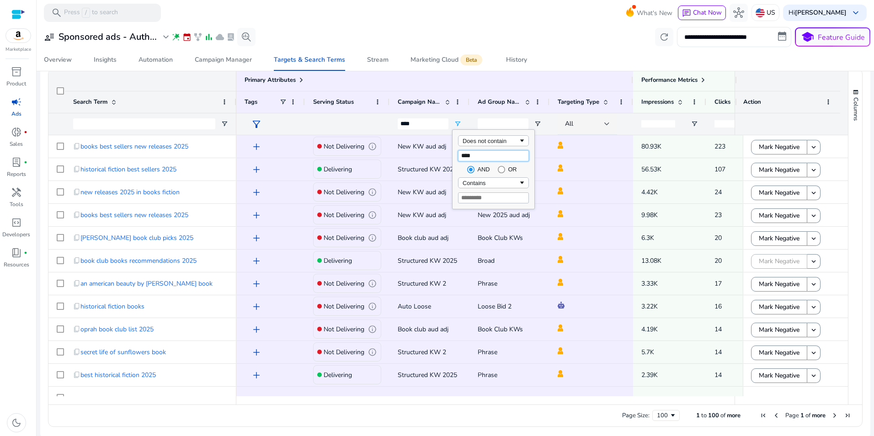
scroll to position [304, 0]
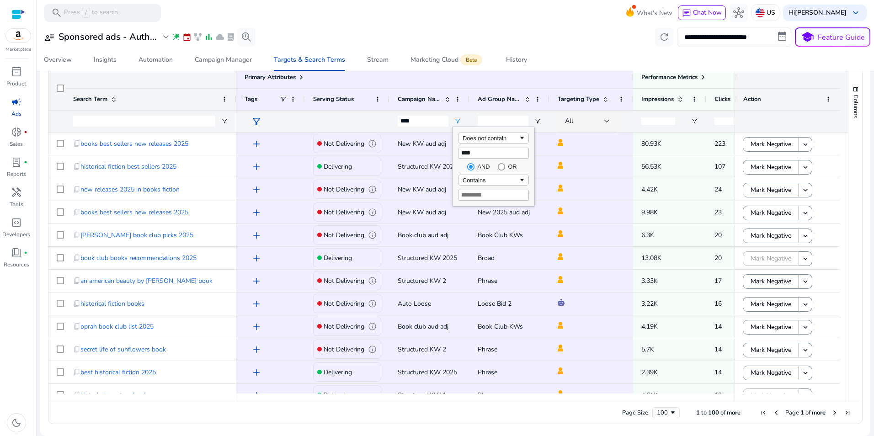
click at [549, 39] on div "**********" at bounding box center [455, 37] width 830 height 20
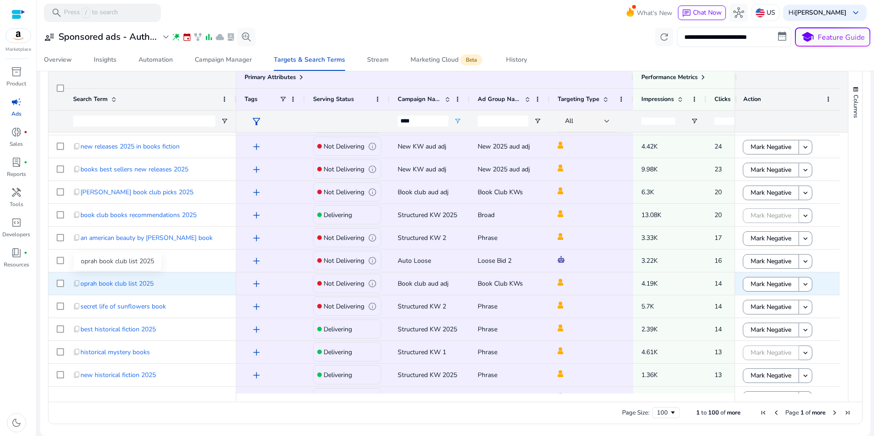
scroll to position [0, 0]
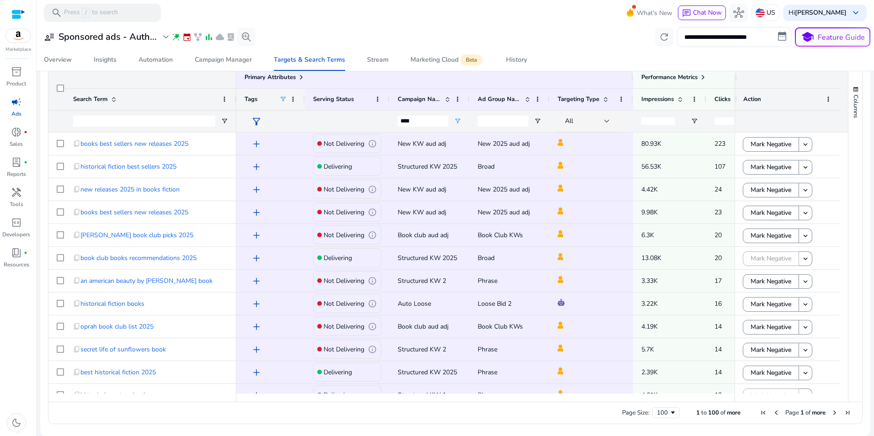
click at [284, 99] on span at bounding box center [282, 99] width 7 height 7
click at [401, 18] on mat-toolbar "search Press / to search What's New chat Chat Now hub US Hi Michael Hetzer keyb…" at bounding box center [456, 12] width 838 height 25
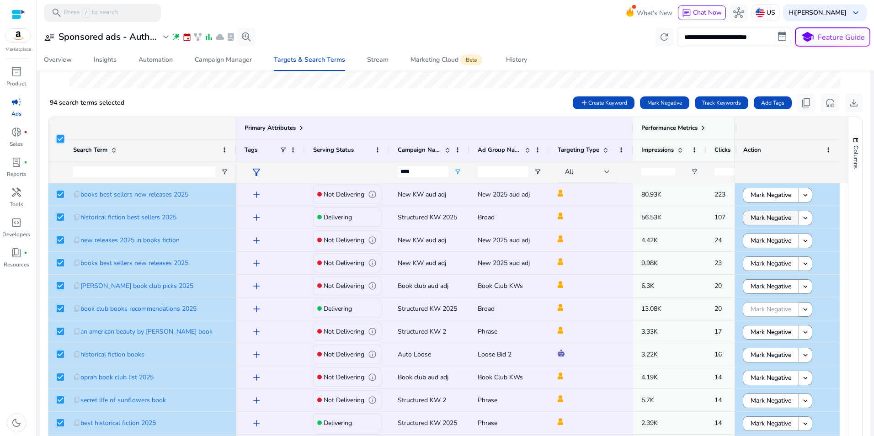
scroll to position [212, 0]
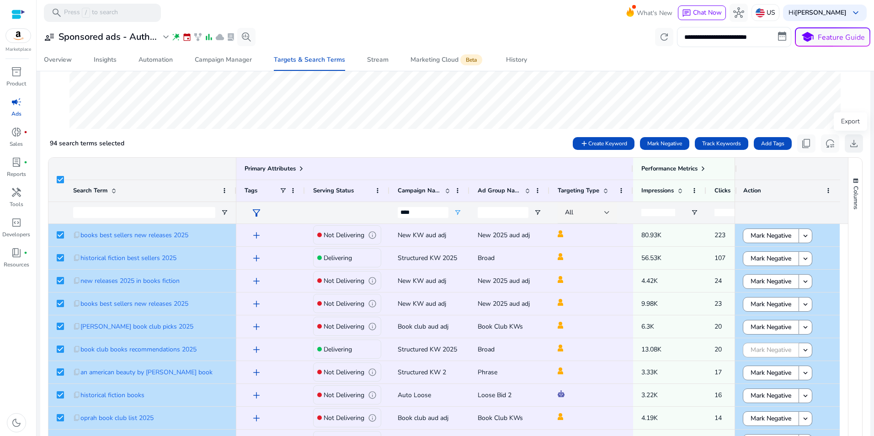
click at [852, 145] on span "download" at bounding box center [854, 143] width 11 height 11
click at [417, 132] on div at bounding box center [456, 48] width 786 height 171
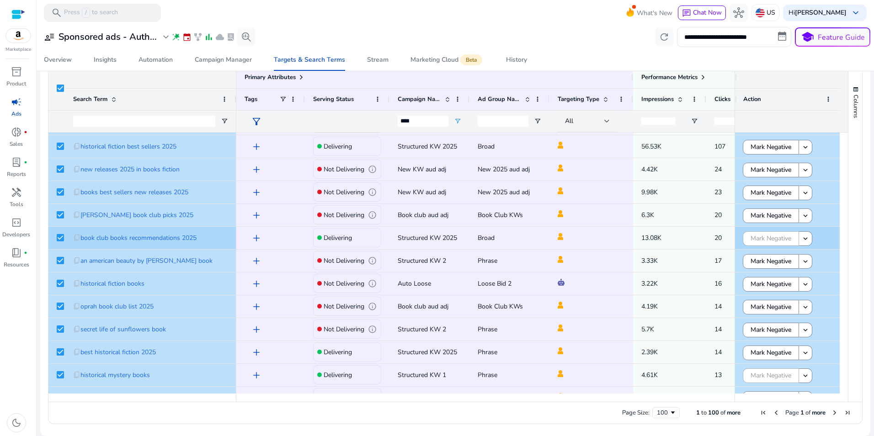
scroll to position [137, 0]
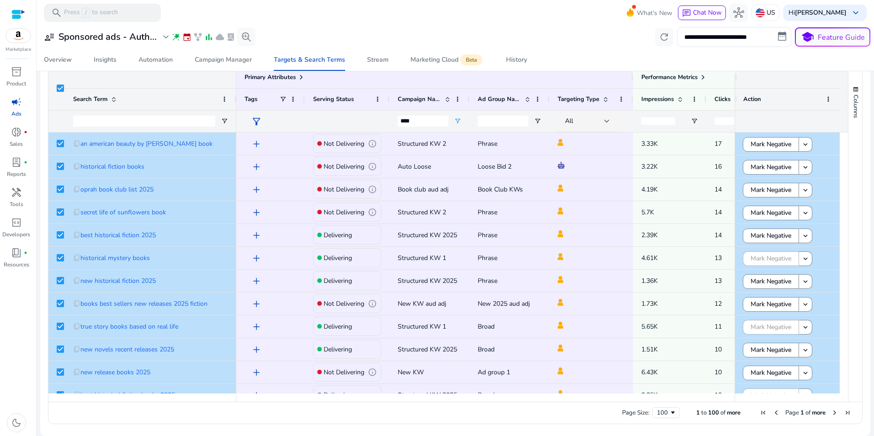
click at [832, 412] on span "Next Page" at bounding box center [834, 412] width 7 height 7
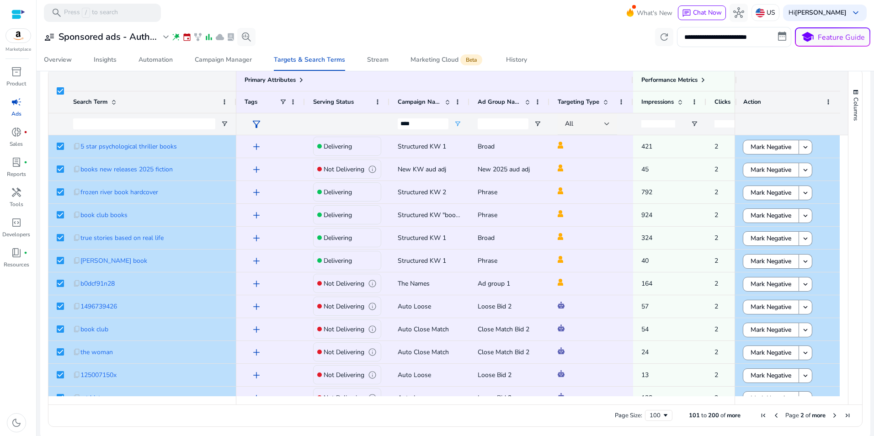
scroll to position [304, 0]
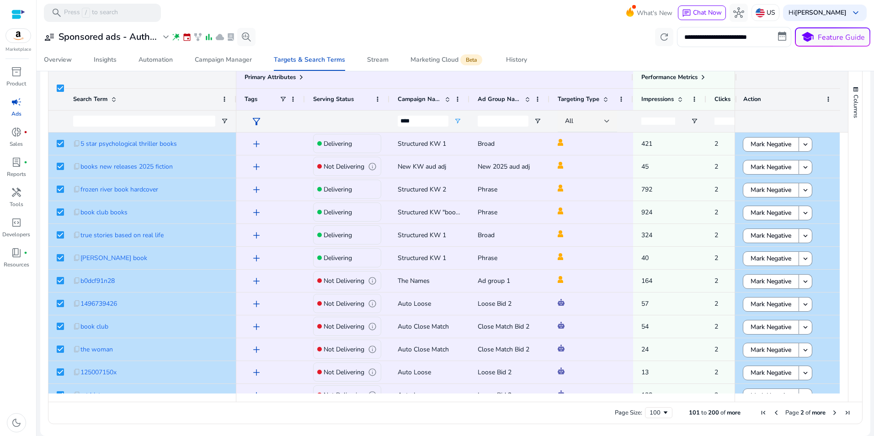
click at [760, 413] on span "First Page" at bounding box center [763, 412] width 7 height 7
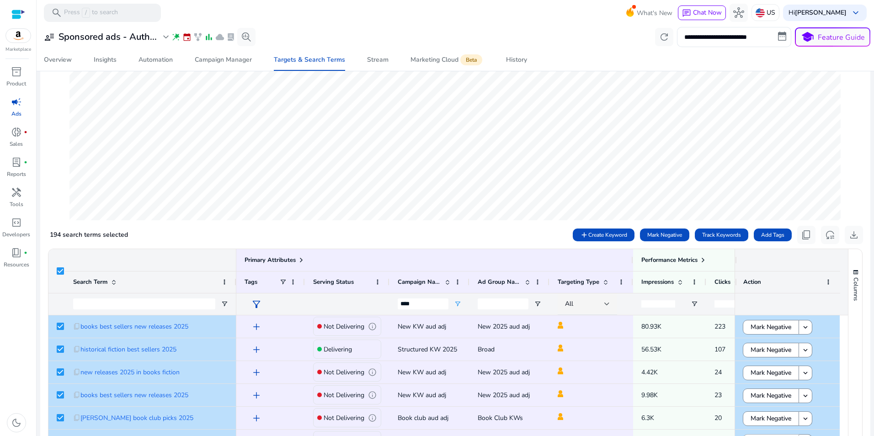
scroll to position [166, 0]
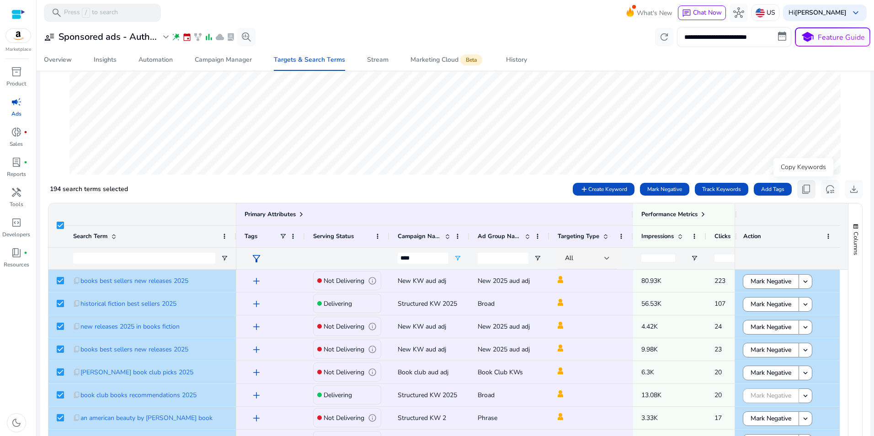
click at [804, 192] on span "content_copy" at bounding box center [806, 189] width 11 height 11
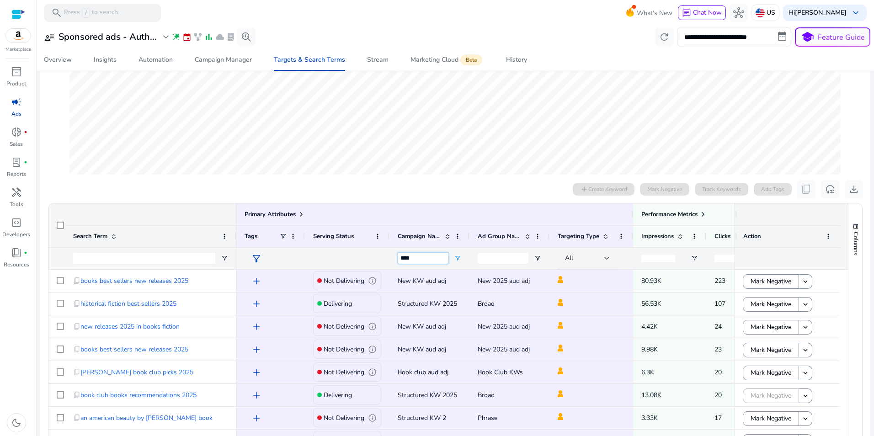
click at [425, 262] on input "****" at bounding box center [423, 258] width 51 height 11
type input "*"
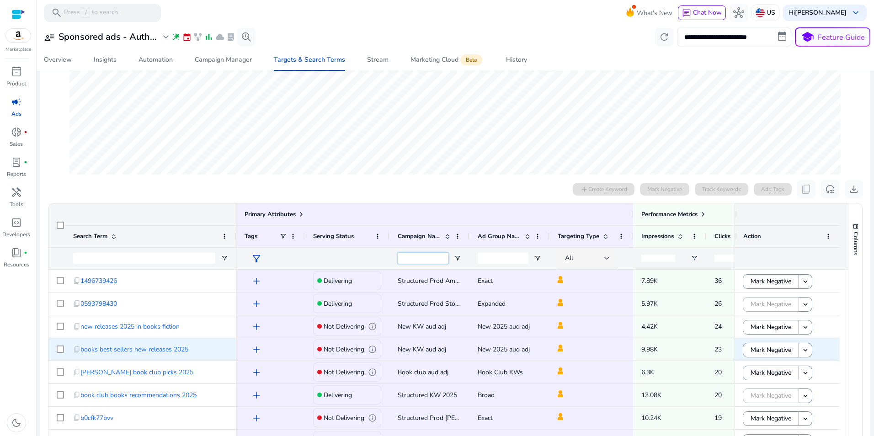
scroll to position [0, 0]
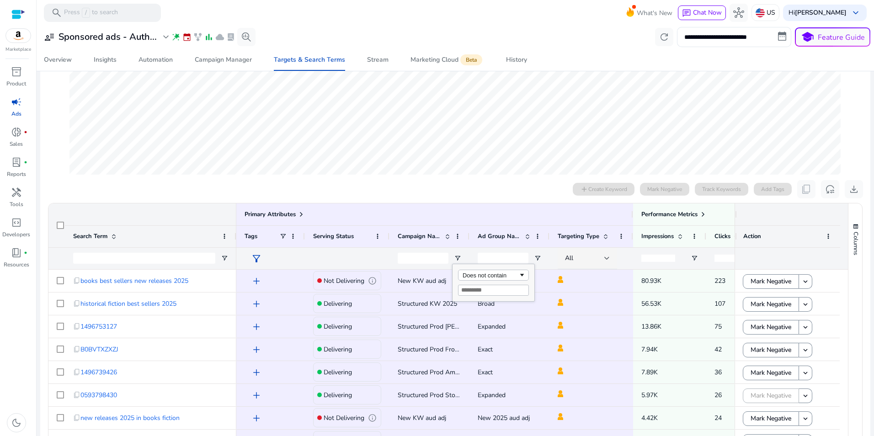
scroll to position [894, 0]
click at [503, 276] on div "Does not contain" at bounding box center [491, 275] width 56 height 7
click at [489, 290] on input "Filter Value" at bounding box center [493, 290] width 71 height 11
type input "****"
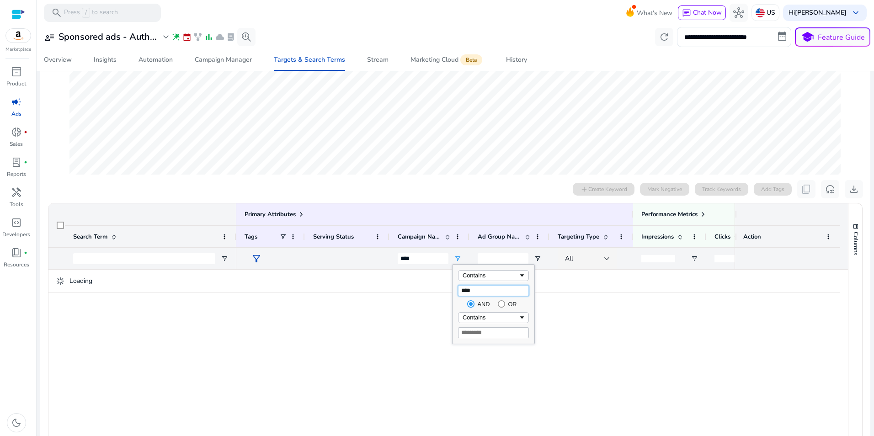
scroll to position [166, 0]
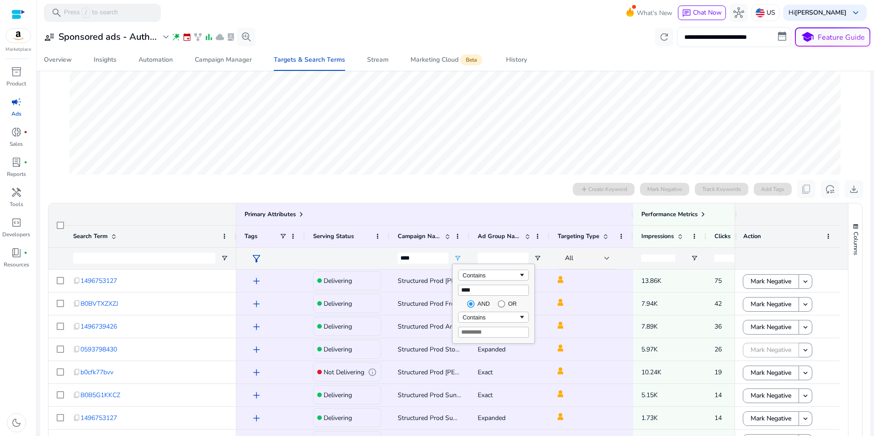
click at [331, 182] on div "0 search terms selected add Create Keyword Mark Negative Track Keywords Add Tag…" at bounding box center [456, 189] width 816 height 18
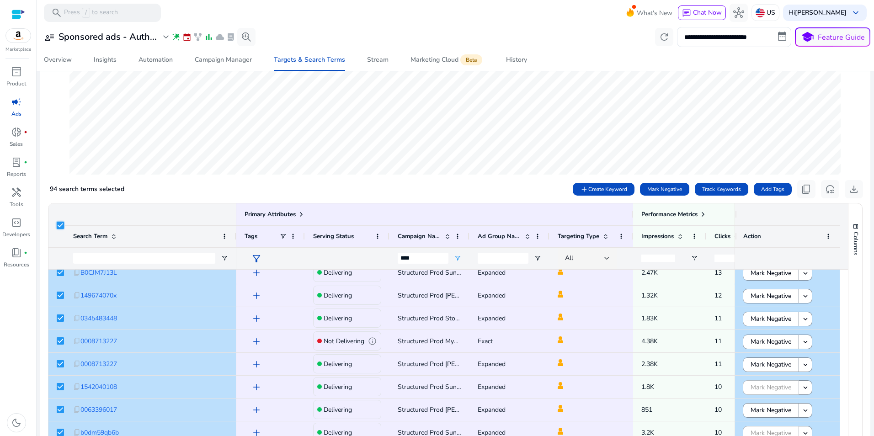
scroll to position [0, 0]
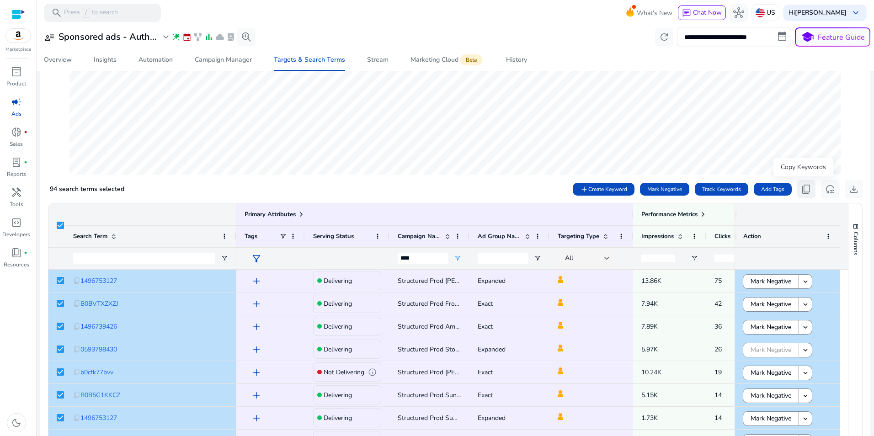
click at [804, 190] on span "content_copy" at bounding box center [806, 189] width 11 height 11
click at [697, 10] on span "Chat Now" at bounding box center [707, 12] width 29 height 9
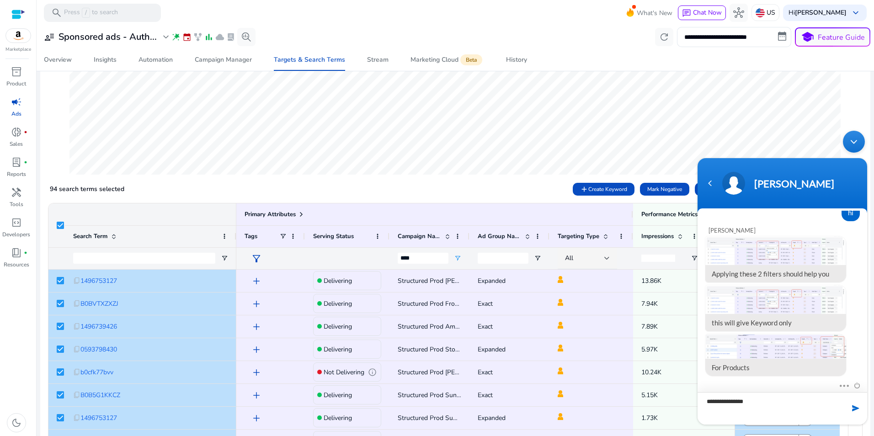
type textarea "**********"
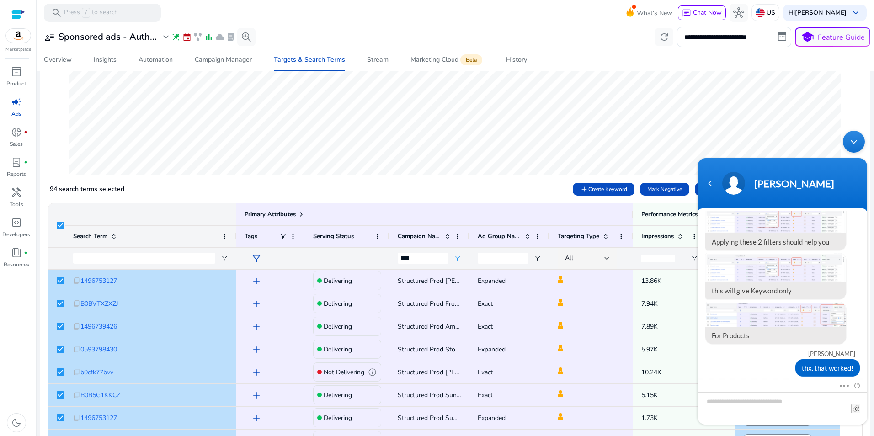
click at [854, 140] on div "Minimize live chat window" at bounding box center [854, 142] width 22 height 22
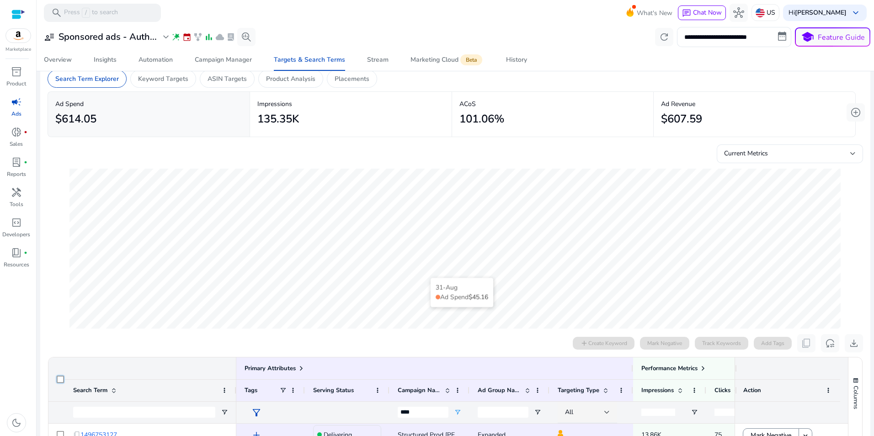
scroll to position [0, 0]
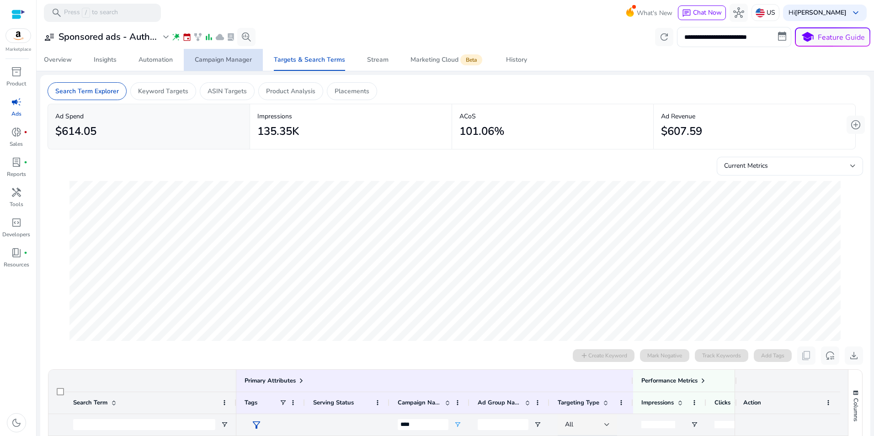
click at [226, 58] on div "Campaign Manager" at bounding box center [223, 60] width 57 height 6
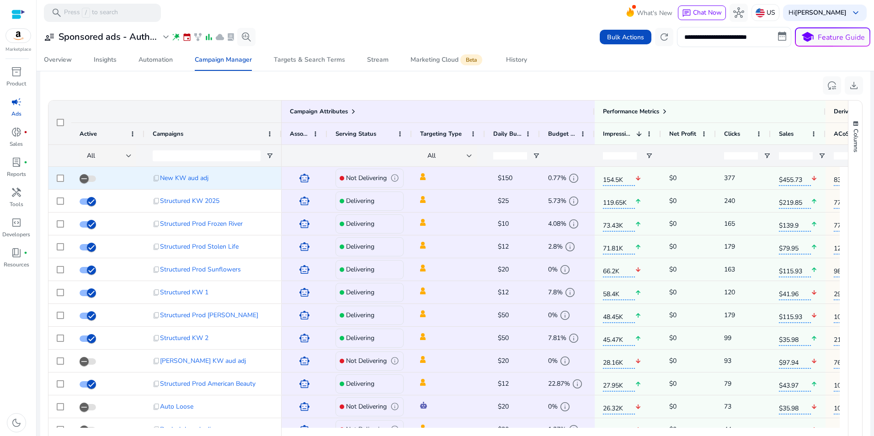
scroll to position [604, 0]
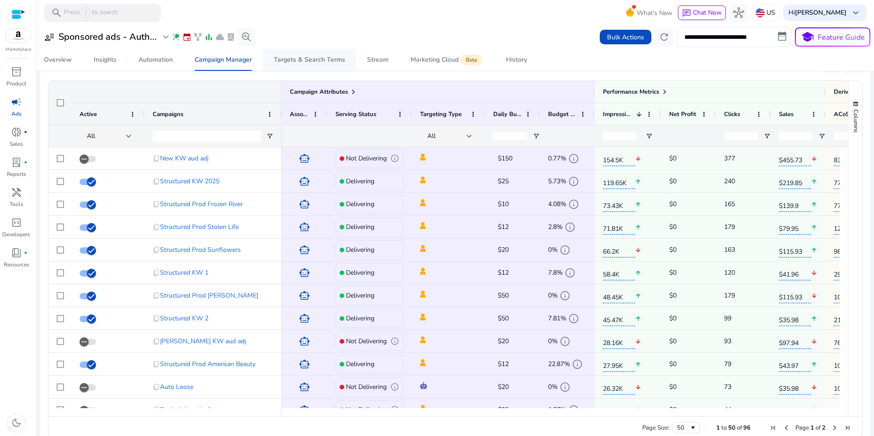
click at [304, 59] on div "Targets & Search Terms" at bounding box center [309, 60] width 71 height 6
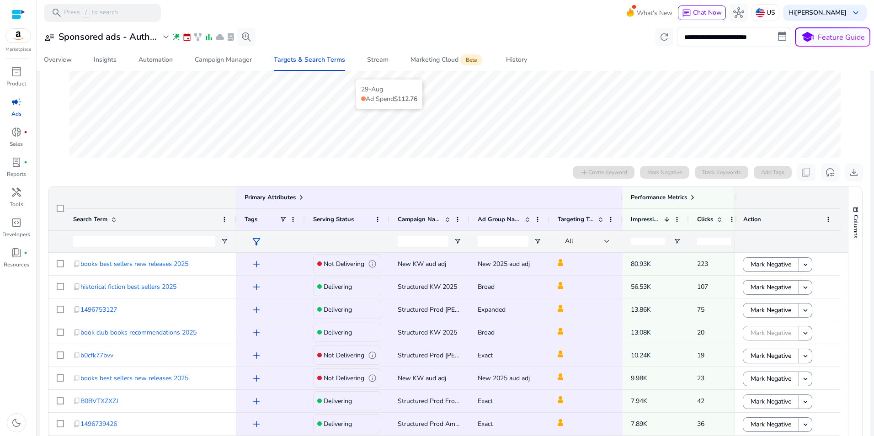
scroll to position [229, 0]
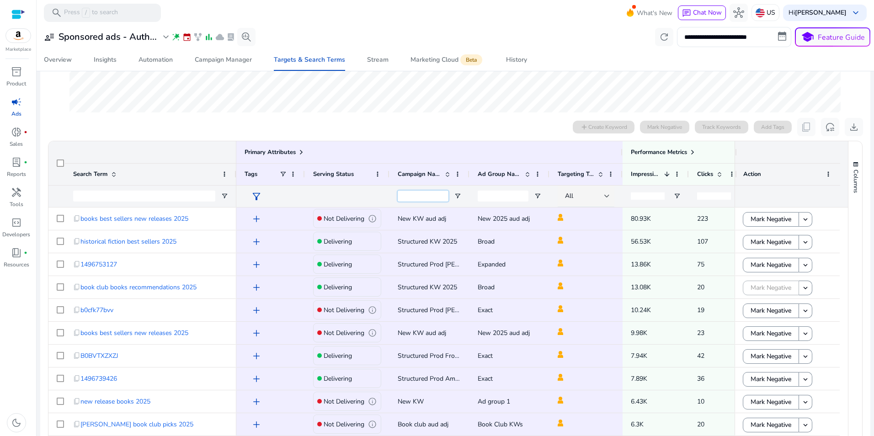
click at [412, 197] on input "Campaign Name Filter Input" at bounding box center [423, 196] width 51 height 11
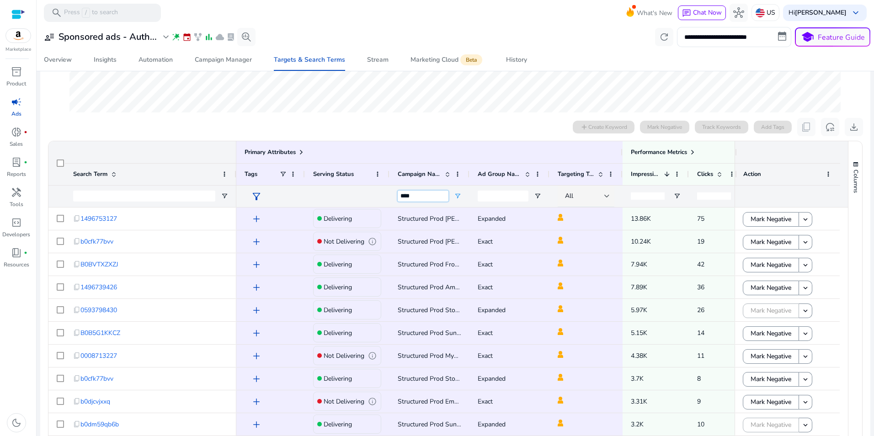
type input "****"
click at [458, 194] on span "Open Filter Menu" at bounding box center [457, 196] width 7 height 7
click at [212, 113] on div at bounding box center [456, 32] width 786 height 171
click at [537, 193] on span "Open Filter Menu" at bounding box center [537, 196] width 7 height 7
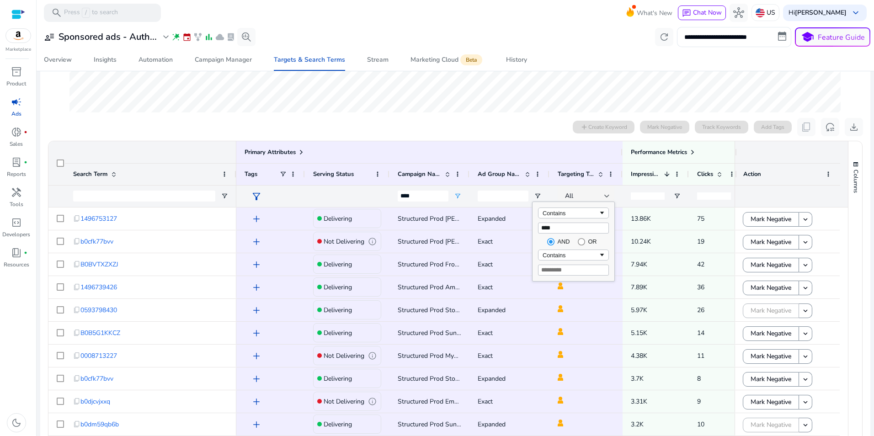
type input "*****"
click at [470, 123] on div "0 search terms selected add Create Keyword Mark Negative Track Keywords Add Tag…" at bounding box center [456, 127] width 816 height 18
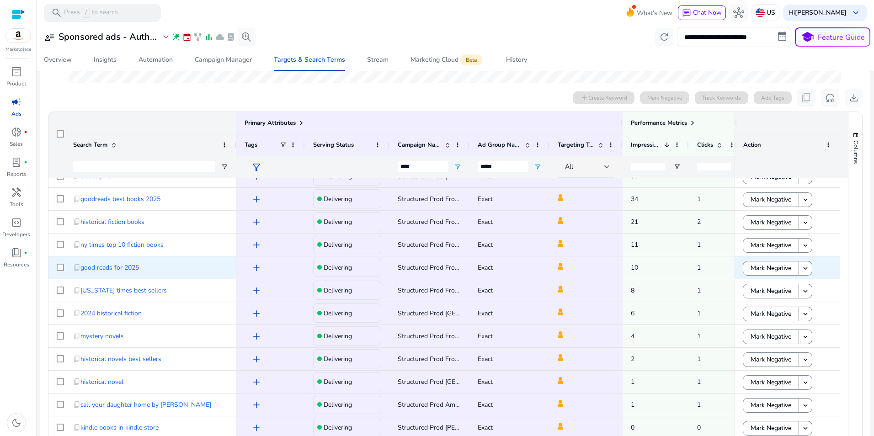
scroll to position [0, 0]
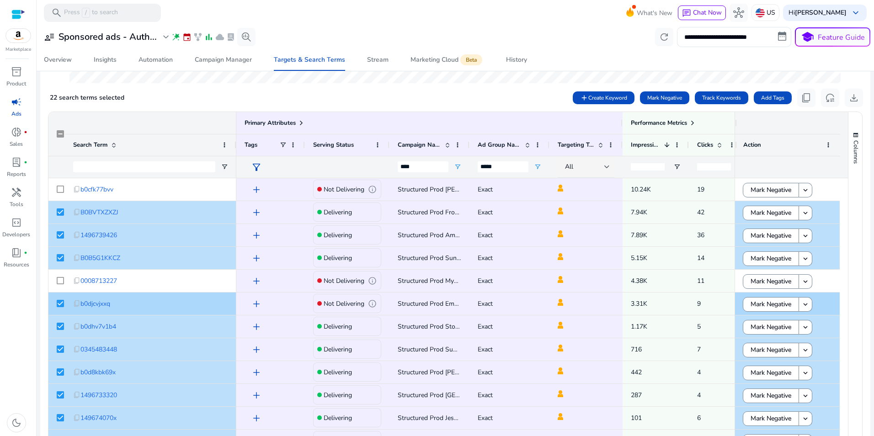
click at [56, 302] on div at bounding box center [56, 304] width 16 height 22
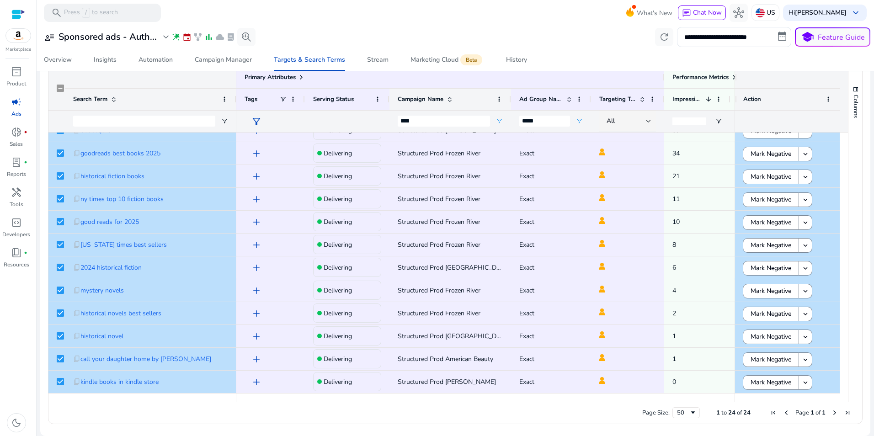
drag, startPoint x: 467, startPoint y: 98, endPoint x: 509, endPoint y: 101, distance: 41.7
click at [509, 101] on div at bounding box center [511, 99] width 4 height 21
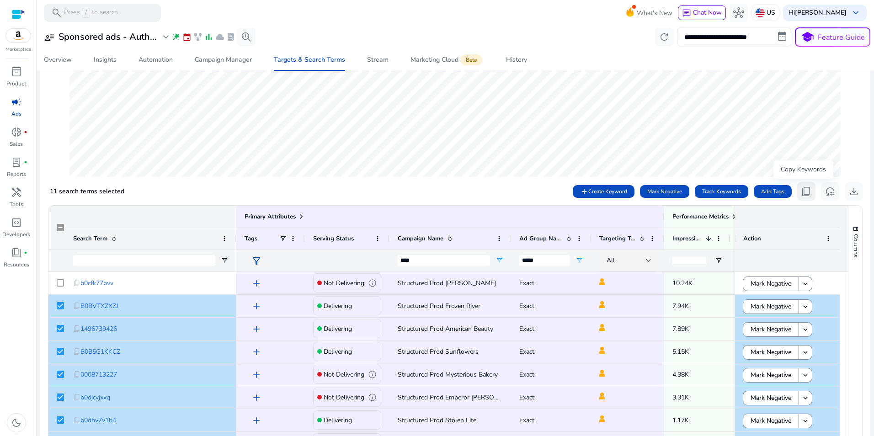
click at [803, 190] on span "content_copy" at bounding box center [806, 191] width 11 height 11
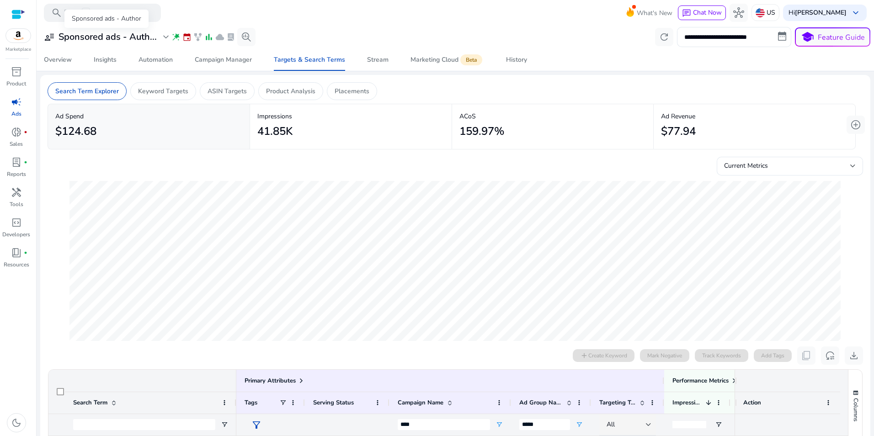
click at [82, 38] on h3 "Sponsored ads - Auth..." at bounding box center [108, 37] width 98 height 11
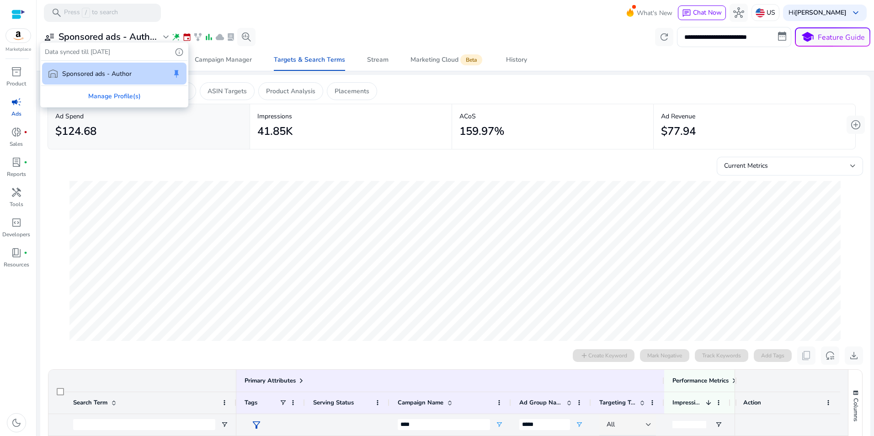
click at [82, 75] on p "Sponsored ads - Author" at bounding box center [97, 74] width 70 height 10
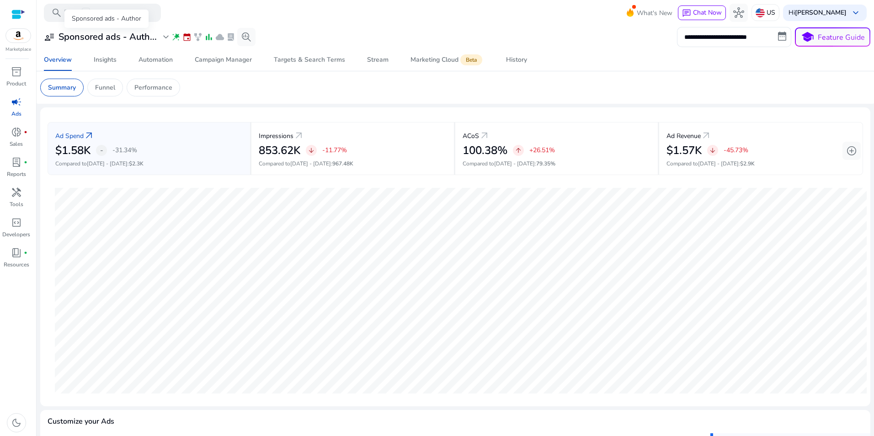
click at [166, 37] on span "expand_more" at bounding box center [166, 37] width 11 height 11
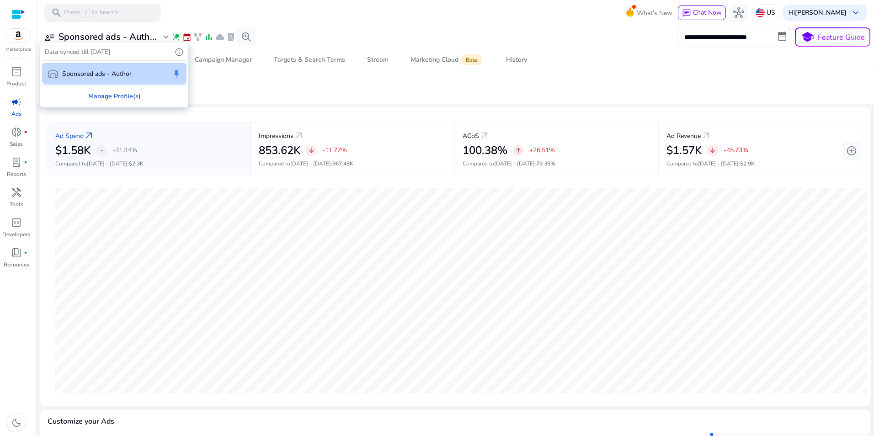
click at [128, 95] on div "Manage Profile(s)" at bounding box center [114, 96] width 146 height 21
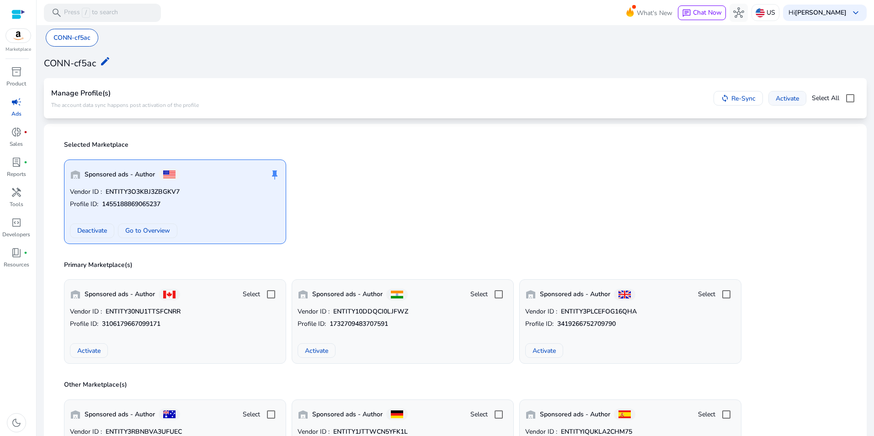
click at [780, 100] on span "Activate" at bounding box center [787, 99] width 23 height 10
